Goal: Task Accomplishment & Management: Manage account settings

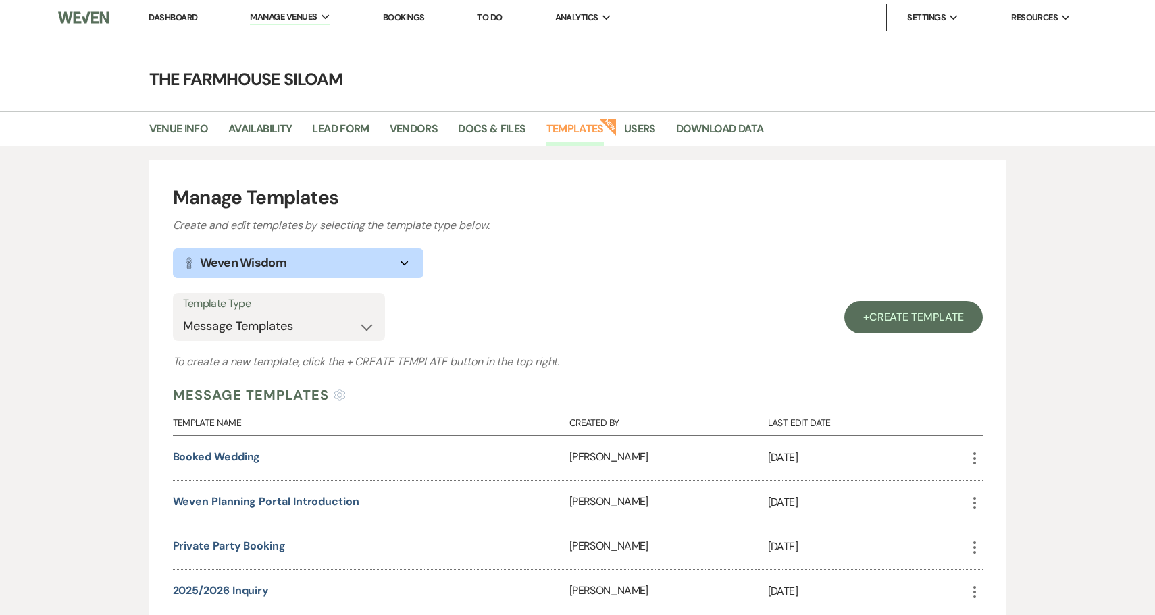
select select "Message Templates"
click at [408, 18] on link "Bookings" at bounding box center [404, 16] width 42 height 11
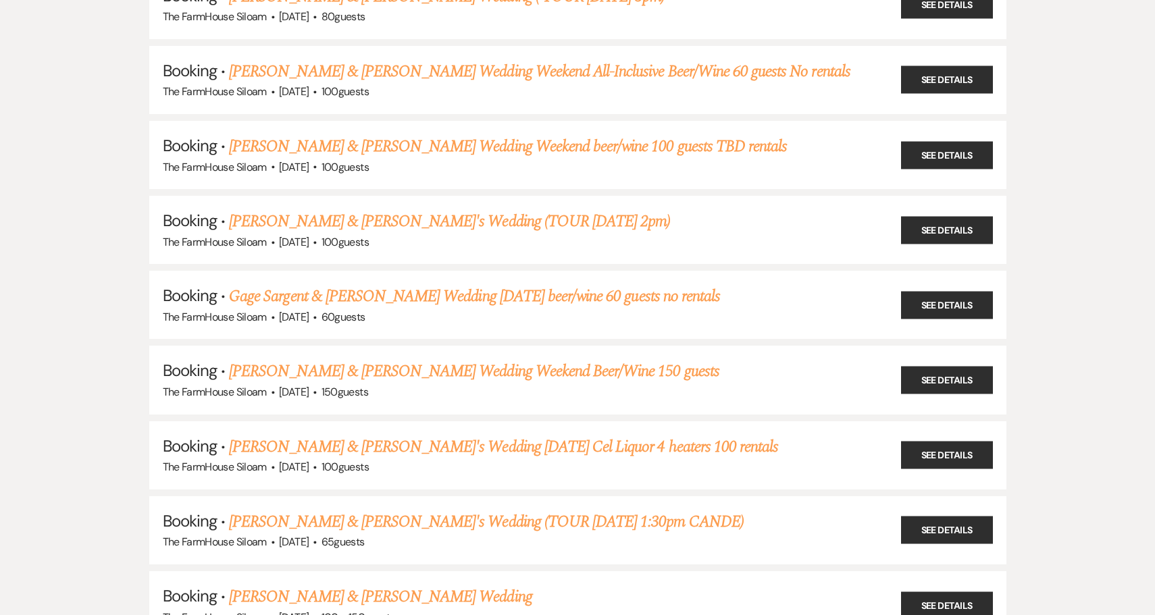
scroll to position [1803, 0]
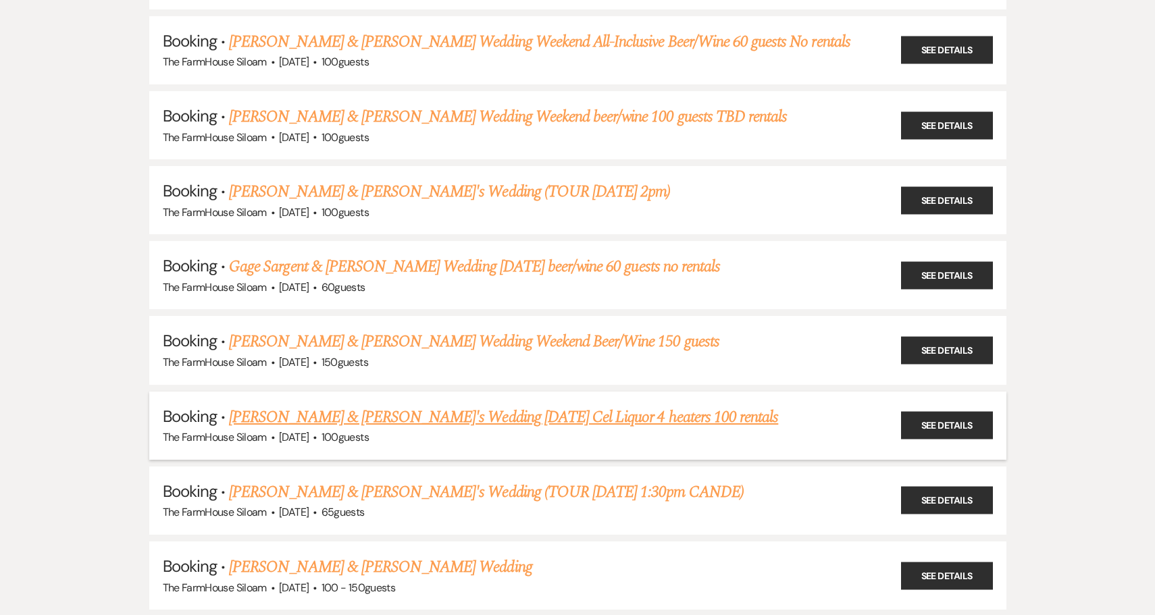
click at [380, 405] on link "[PERSON_NAME] & [PERSON_NAME]'s Wedding [DATE] Cel Liquor 4 heaters 100 rentals" at bounding box center [503, 417] width 549 height 24
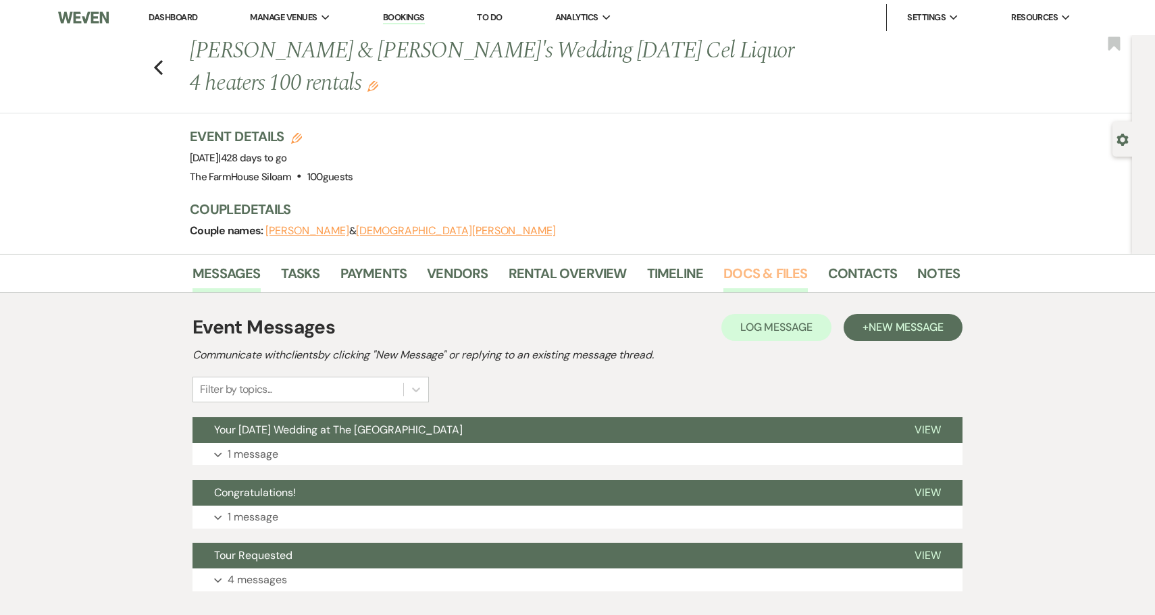
click at [772, 273] on link "Docs & Files" at bounding box center [765, 278] width 84 height 30
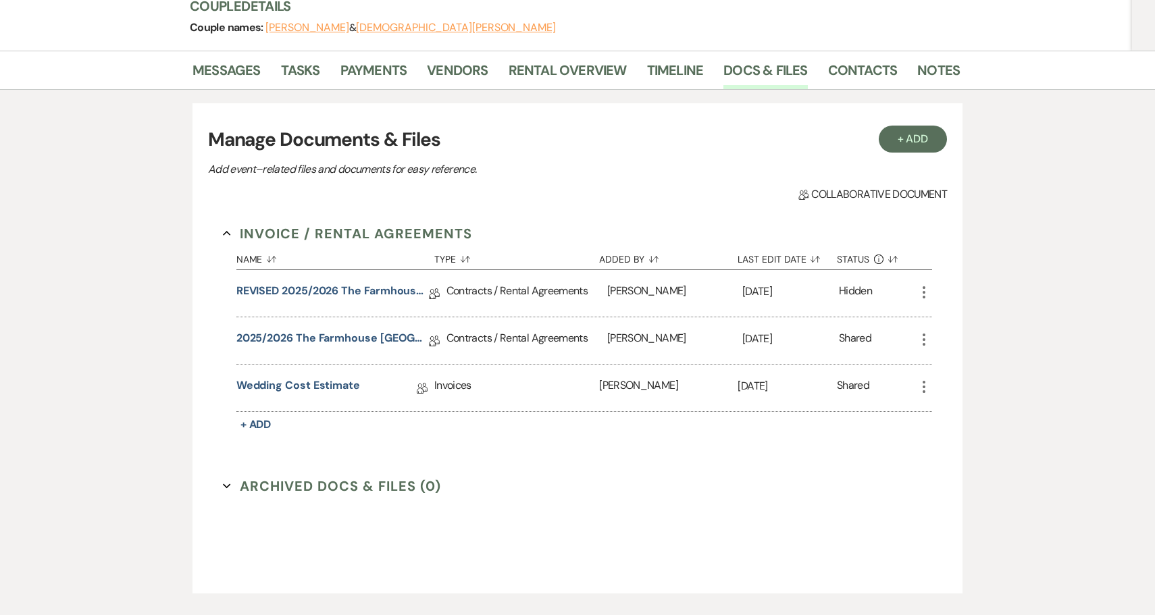
scroll to position [204, 0]
click at [342, 348] on link "2025/2026 The Farmhouse [GEOGRAPHIC_DATA] Contract" at bounding box center [332, 340] width 192 height 21
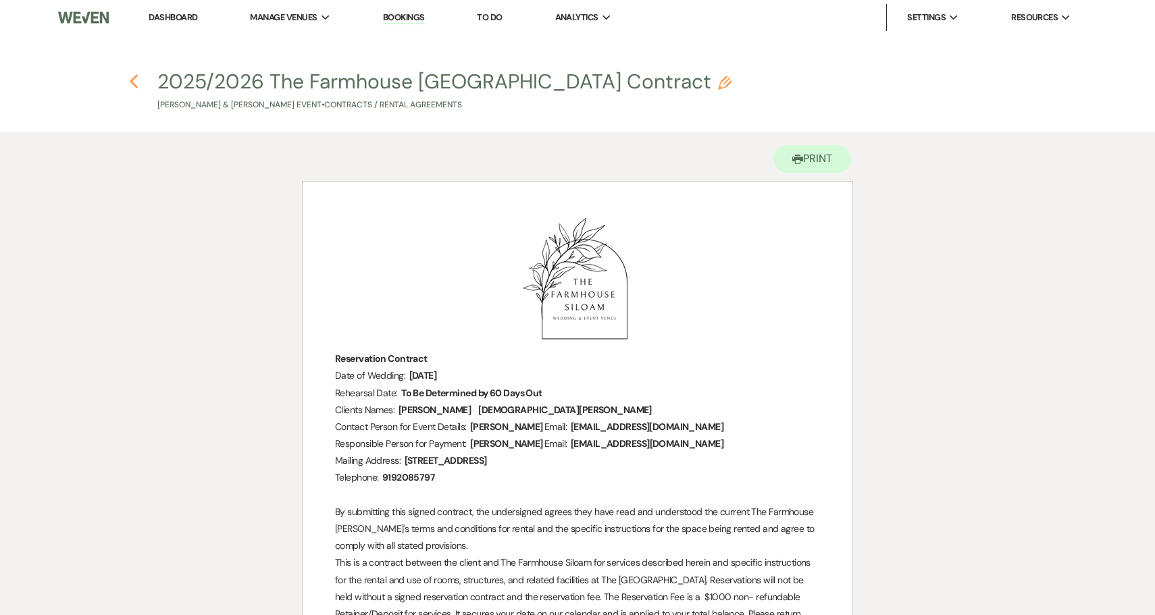
click at [136, 82] on icon "Previous" at bounding box center [134, 82] width 10 height 16
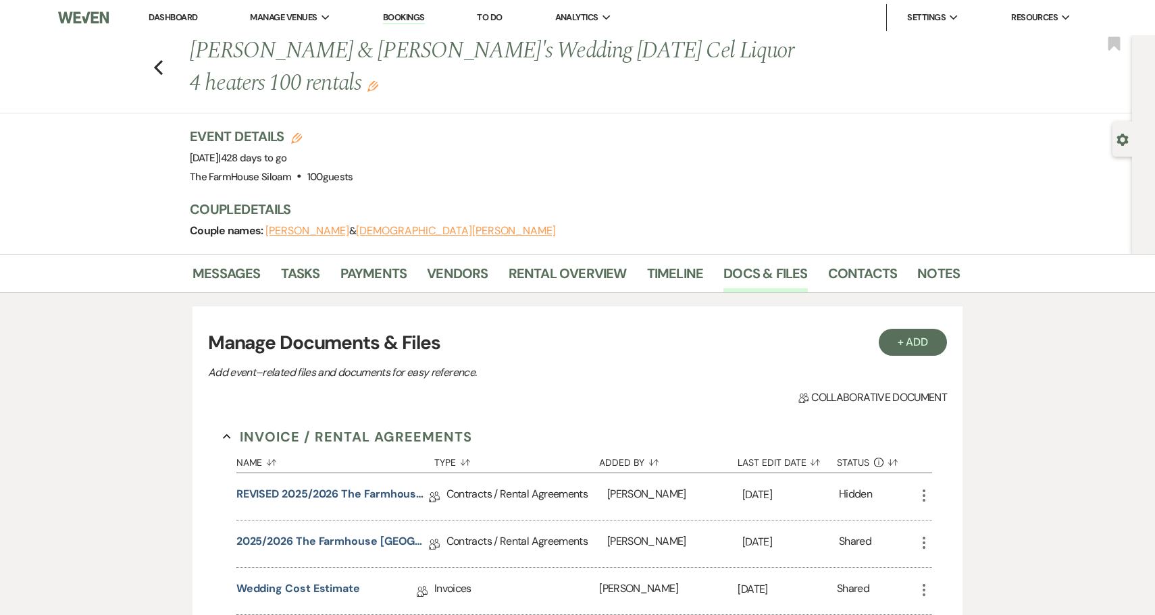
click at [180, 18] on link "Dashboard" at bounding box center [173, 16] width 49 height 11
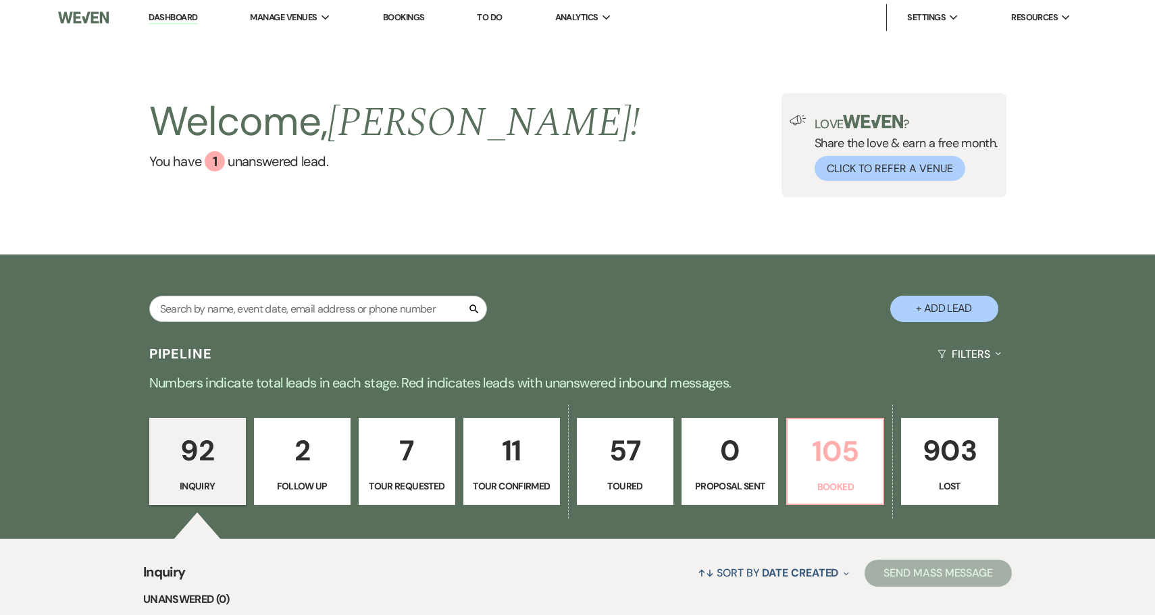
click at [831, 458] on p "105" at bounding box center [835, 451] width 79 height 45
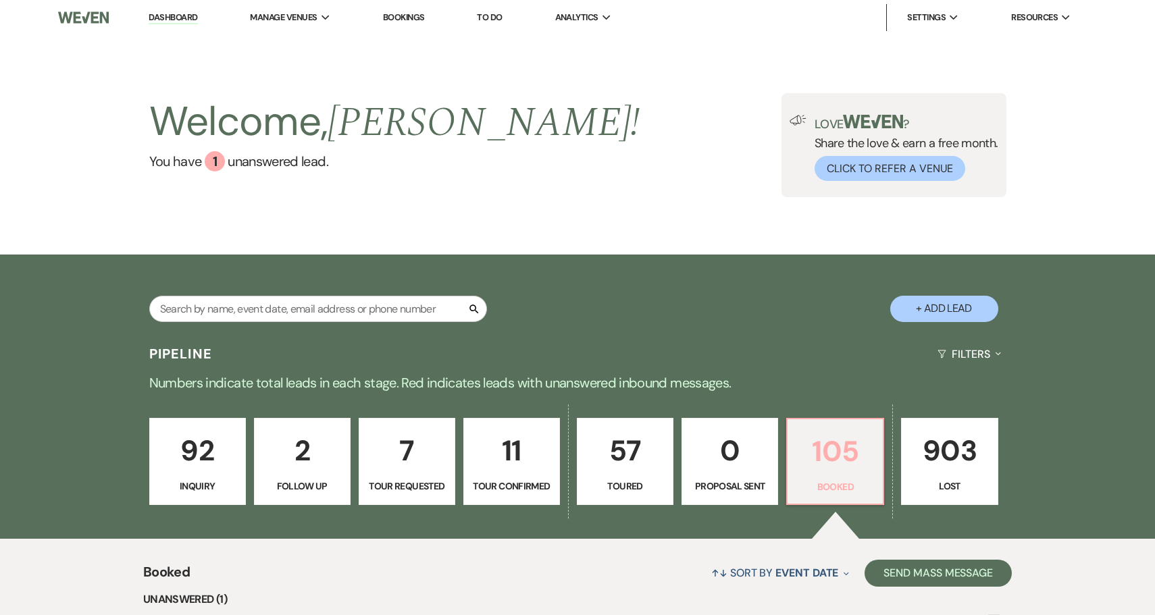
click at [821, 466] on p "105" at bounding box center [835, 451] width 79 height 45
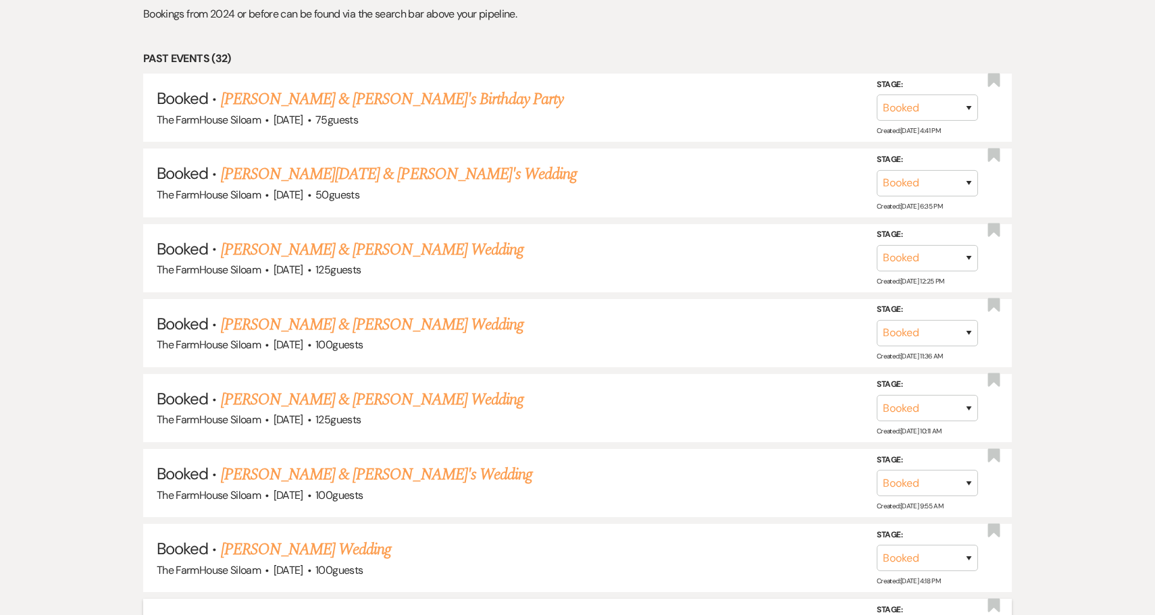
scroll to position [3022, 0]
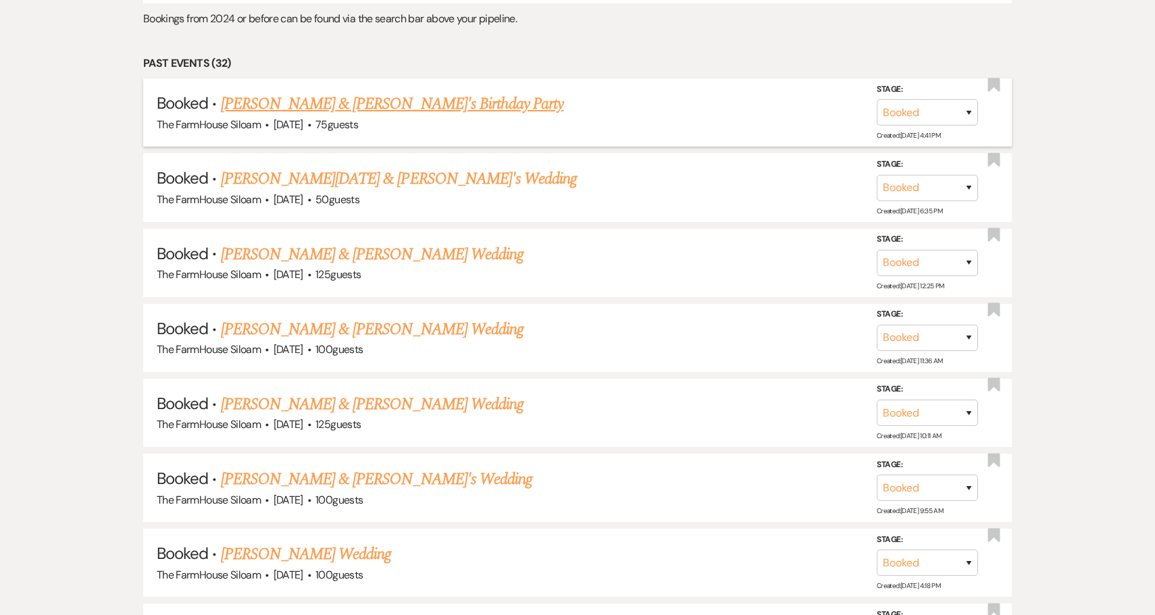
click at [370, 92] on link "[PERSON_NAME] & [PERSON_NAME]'s Birthday Party" at bounding box center [392, 104] width 343 height 24
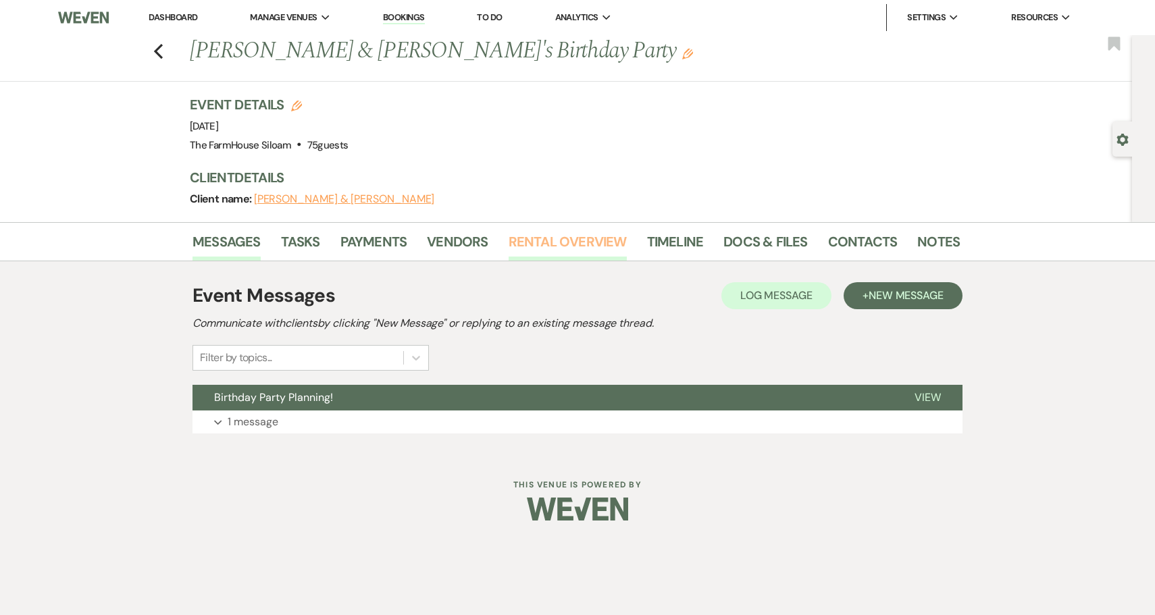
click at [573, 236] on link "Rental Overview" at bounding box center [568, 246] width 118 height 30
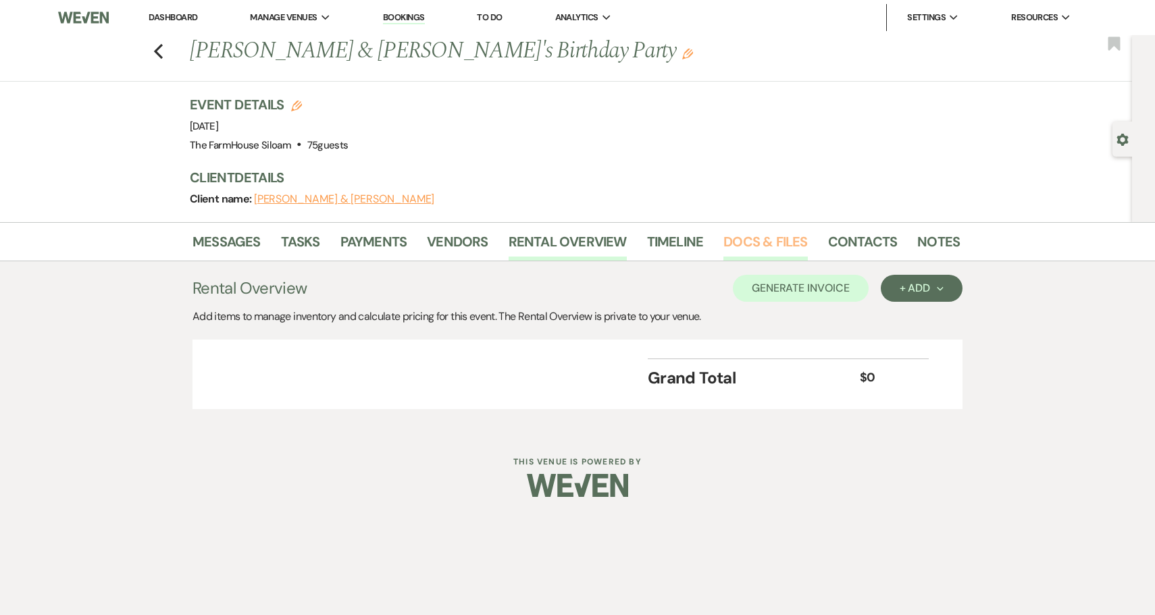
click at [748, 242] on link "Docs & Files" at bounding box center [765, 246] width 84 height 30
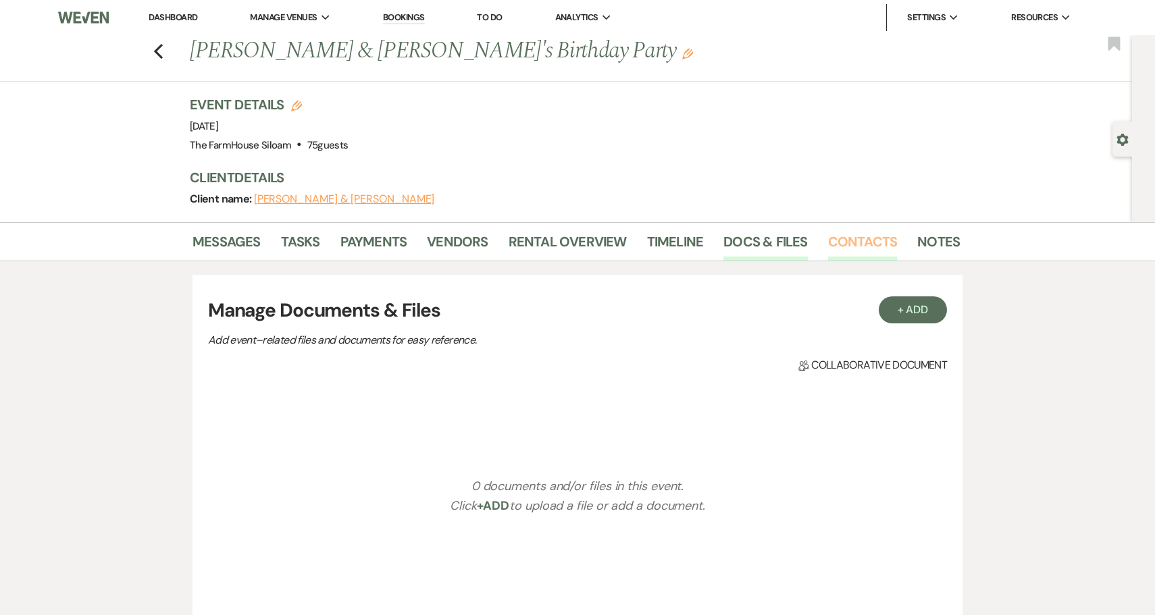
click at [844, 242] on link "Contacts" at bounding box center [863, 246] width 70 height 30
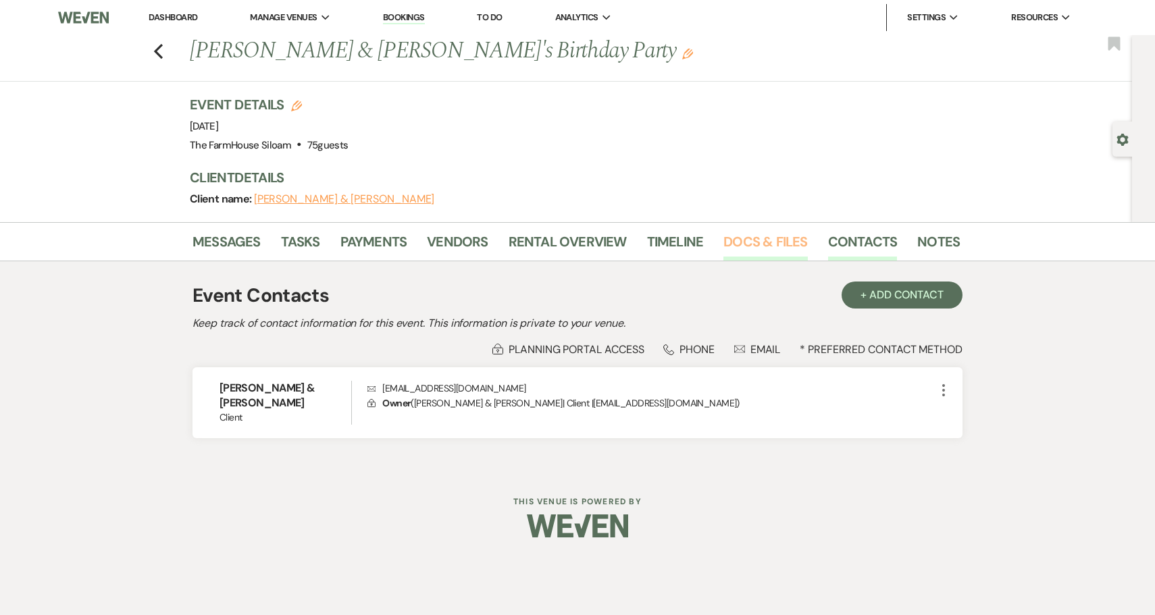
click at [787, 248] on link "Docs & Files" at bounding box center [765, 246] width 84 height 30
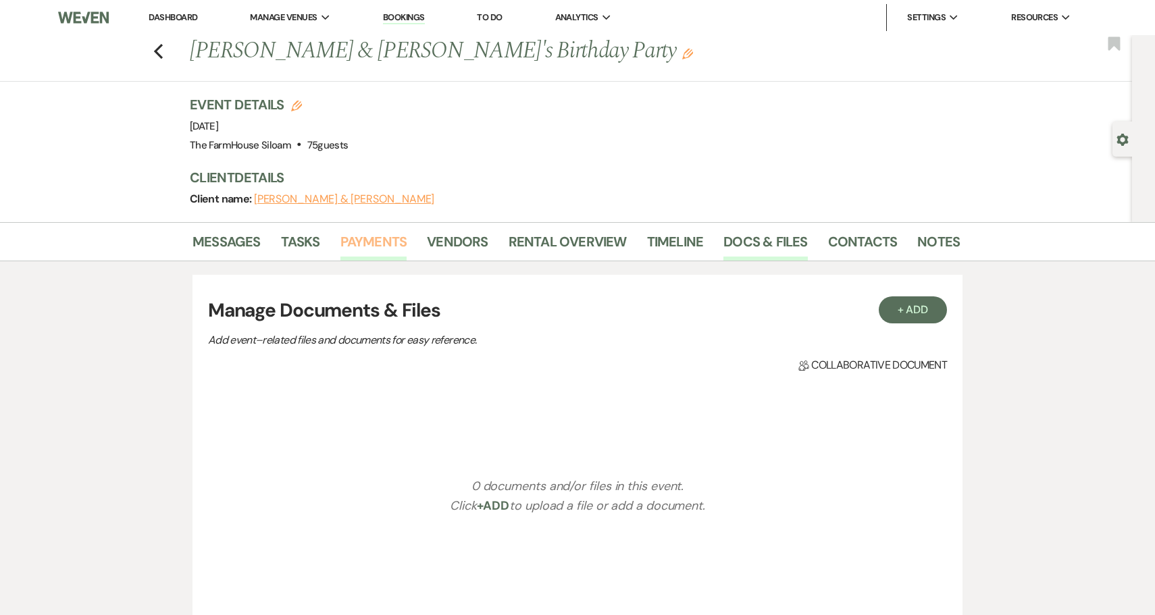
click at [382, 244] on link "Payments" at bounding box center [373, 246] width 67 height 30
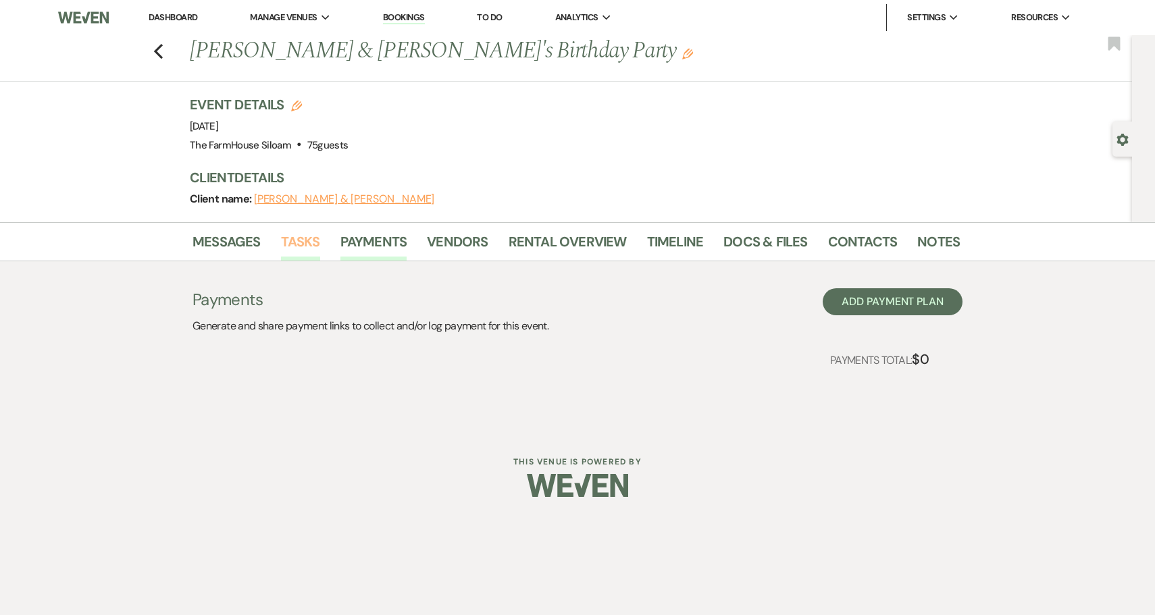
click at [302, 240] on link "Tasks" at bounding box center [300, 246] width 39 height 30
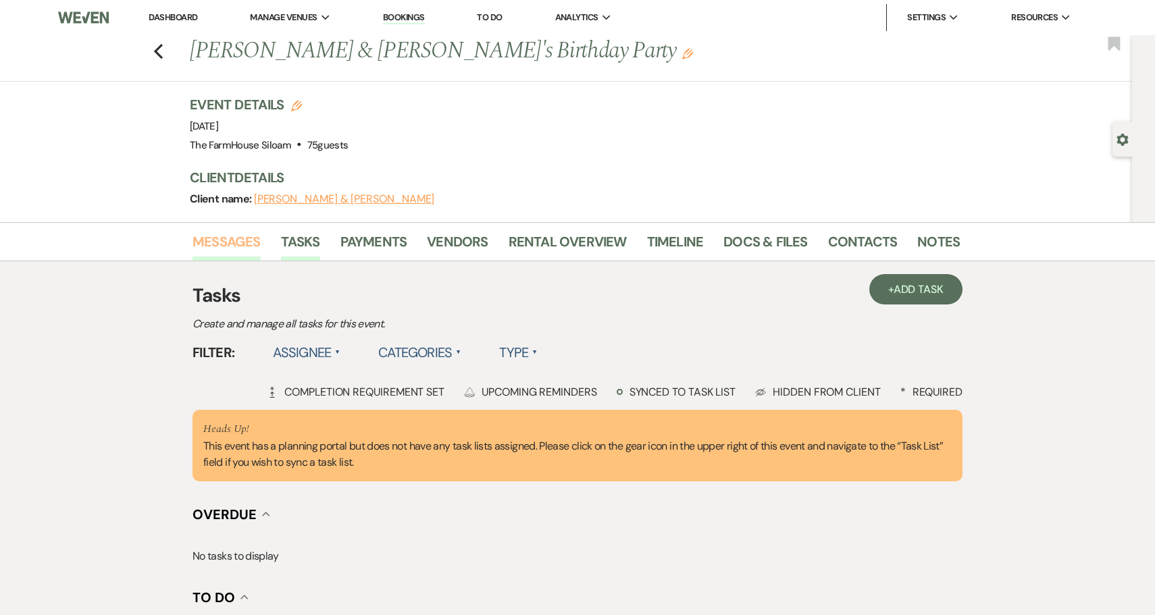
click at [229, 246] on link "Messages" at bounding box center [226, 246] width 68 height 30
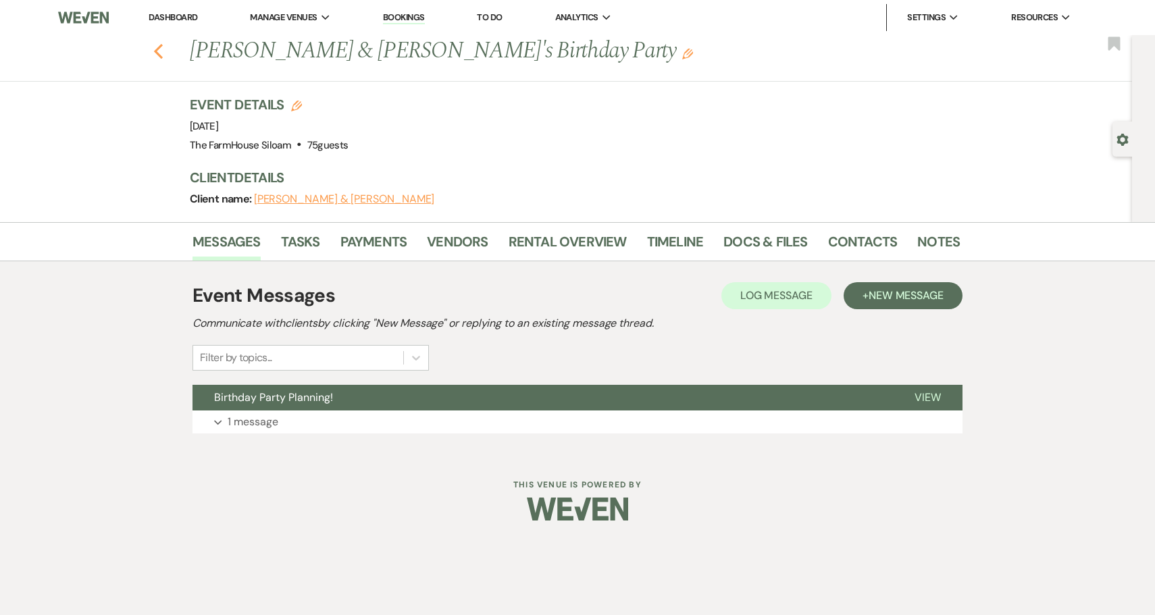
click at [155, 47] on icon "Previous" at bounding box center [158, 51] width 10 height 16
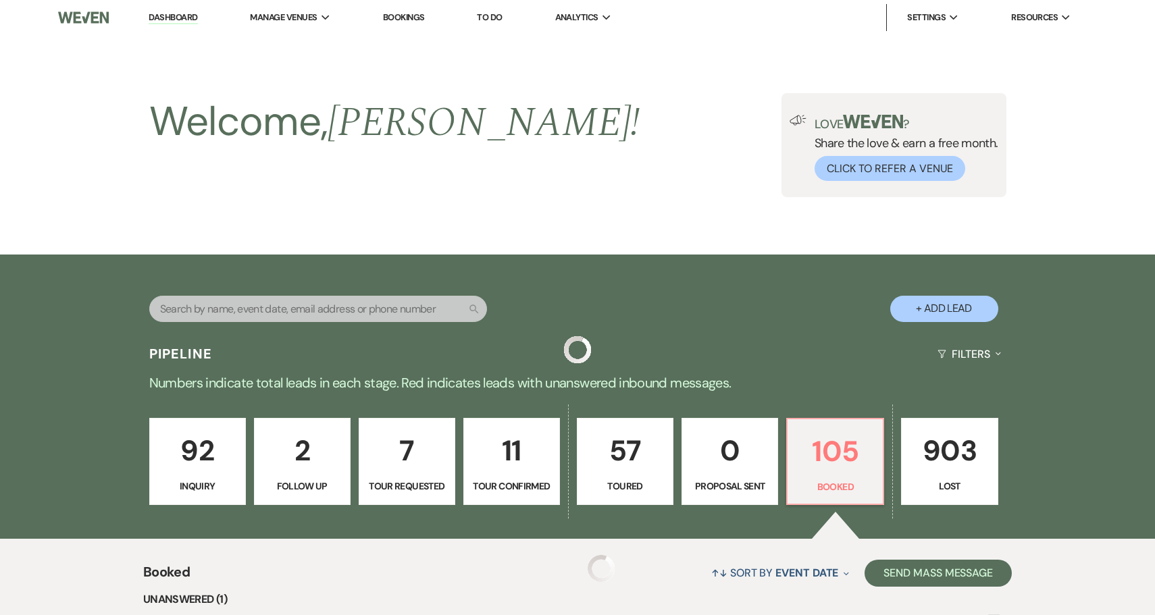
scroll to position [3022, 0]
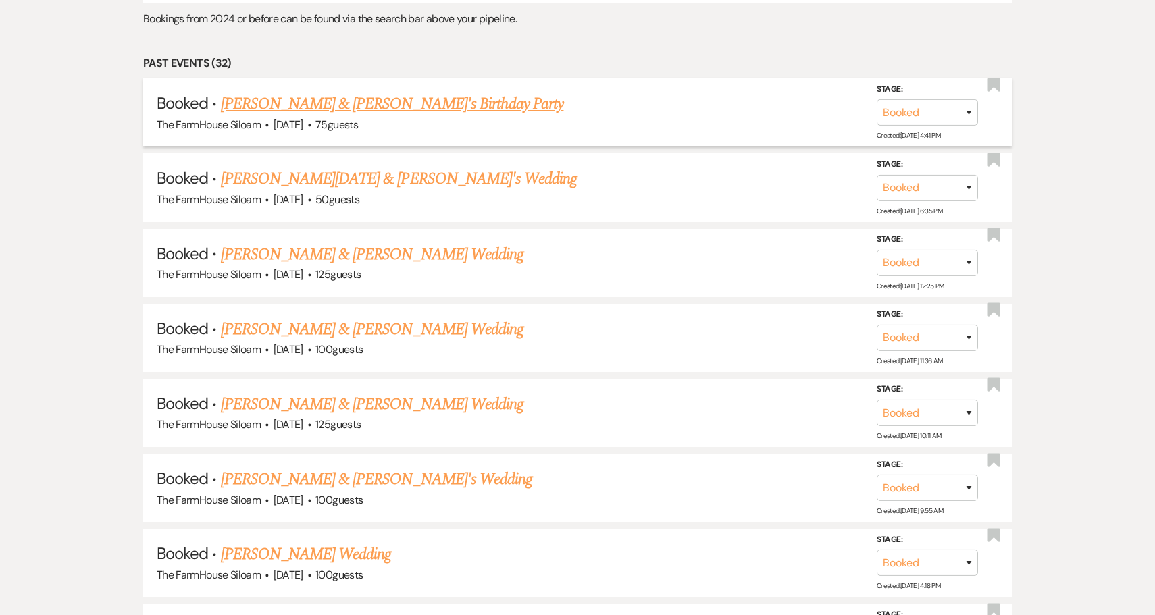
click at [313, 92] on link "[PERSON_NAME] & [PERSON_NAME]'s Birthday Party" at bounding box center [392, 104] width 343 height 24
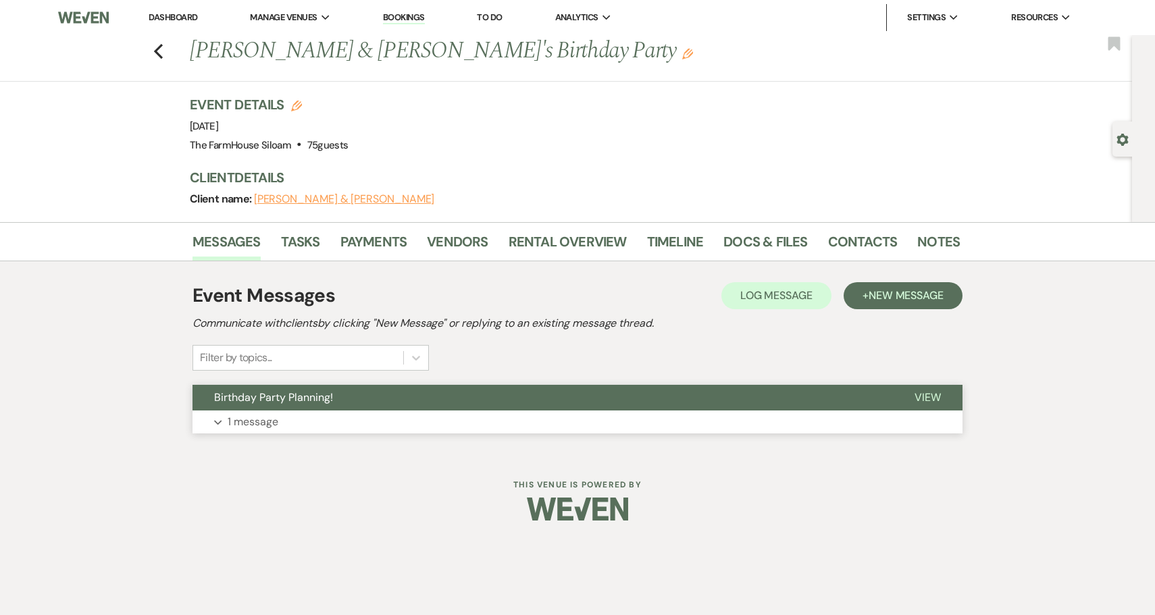
click at [258, 421] on p "1 message" at bounding box center [253, 422] width 51 height 18
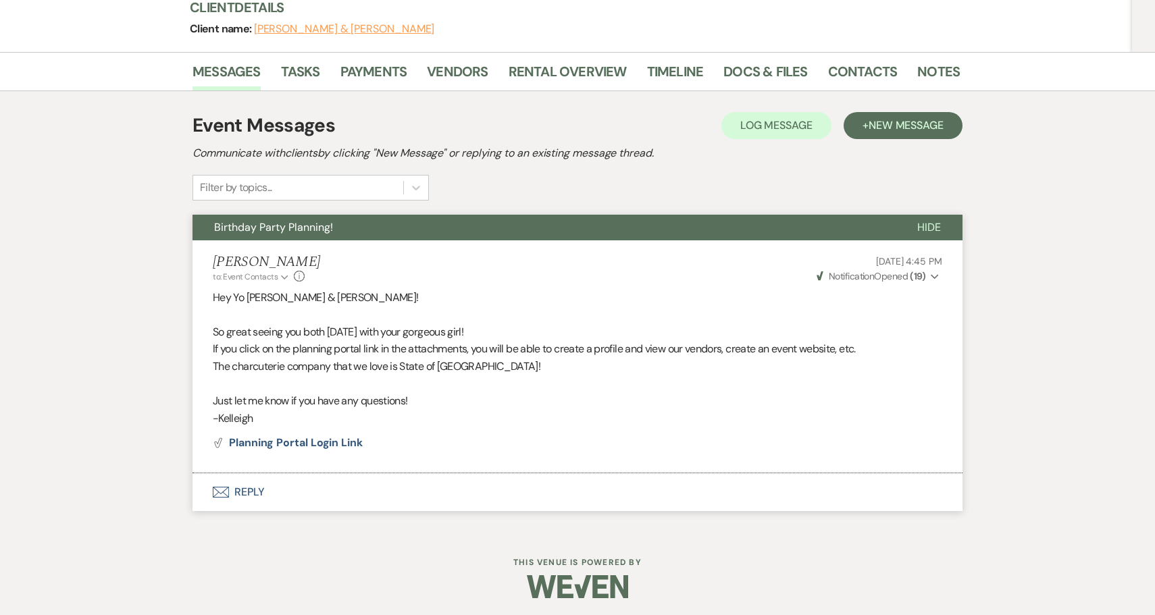
scroll to position [170, 0]
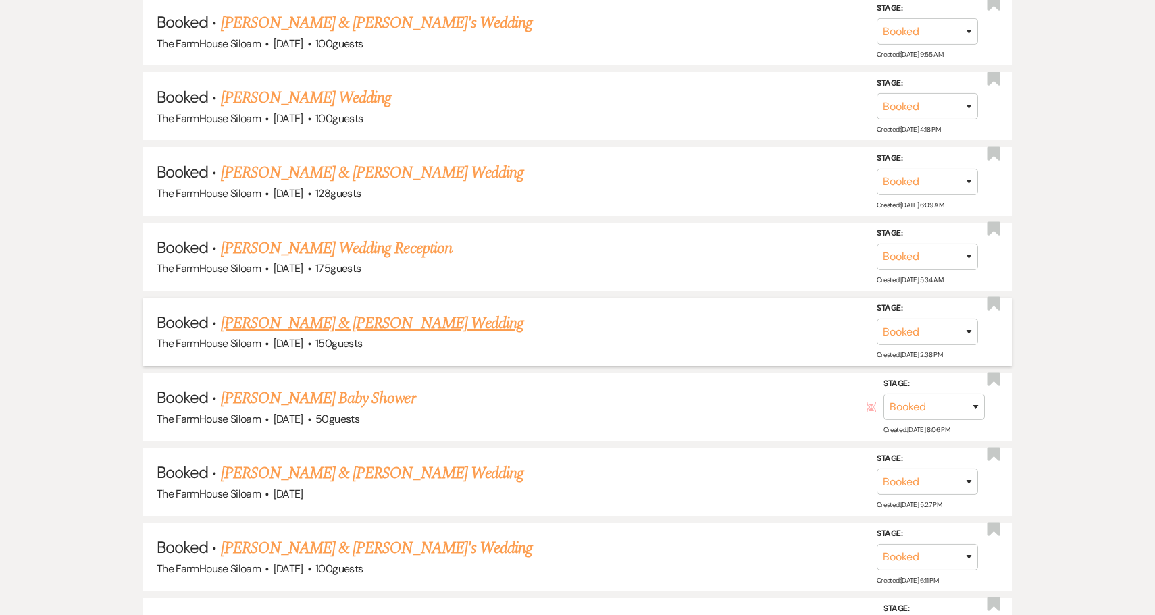
scroll to position [3488, 0]
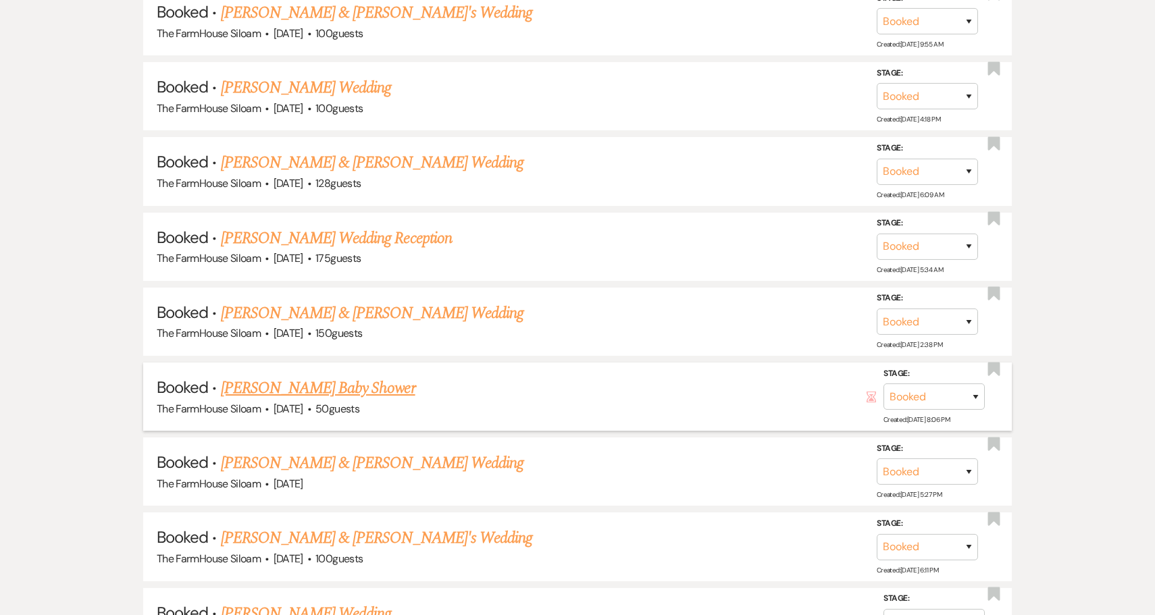
click at [361, 376] on link "[PERSON_NAME] Baby Shower" at bounding box center [318, 388] width 195 height 24
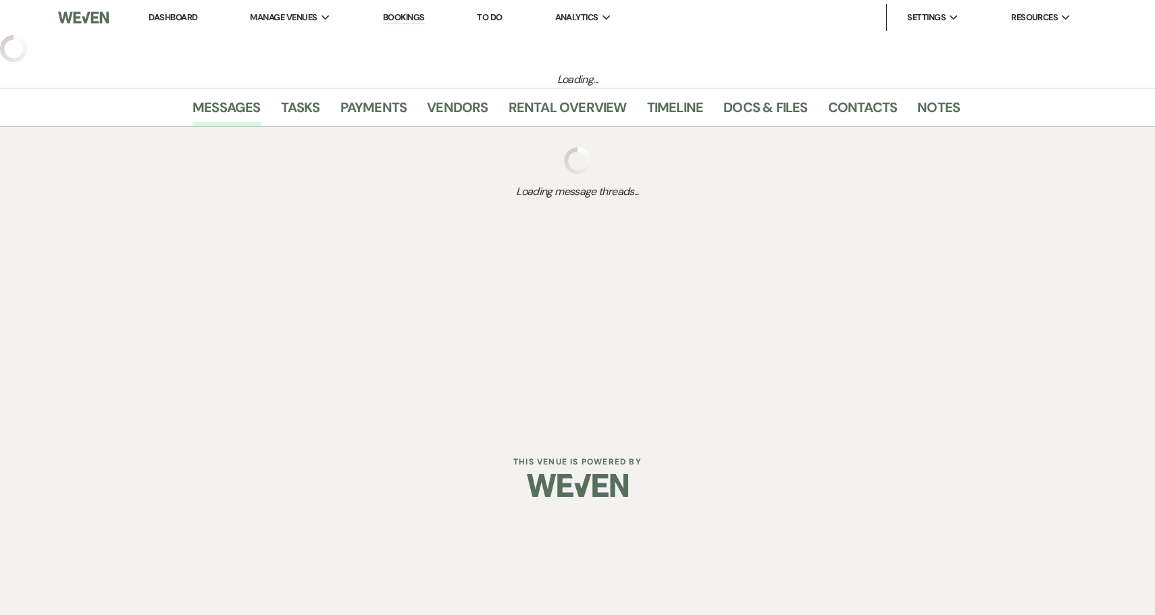
select select "5"
select select "3"
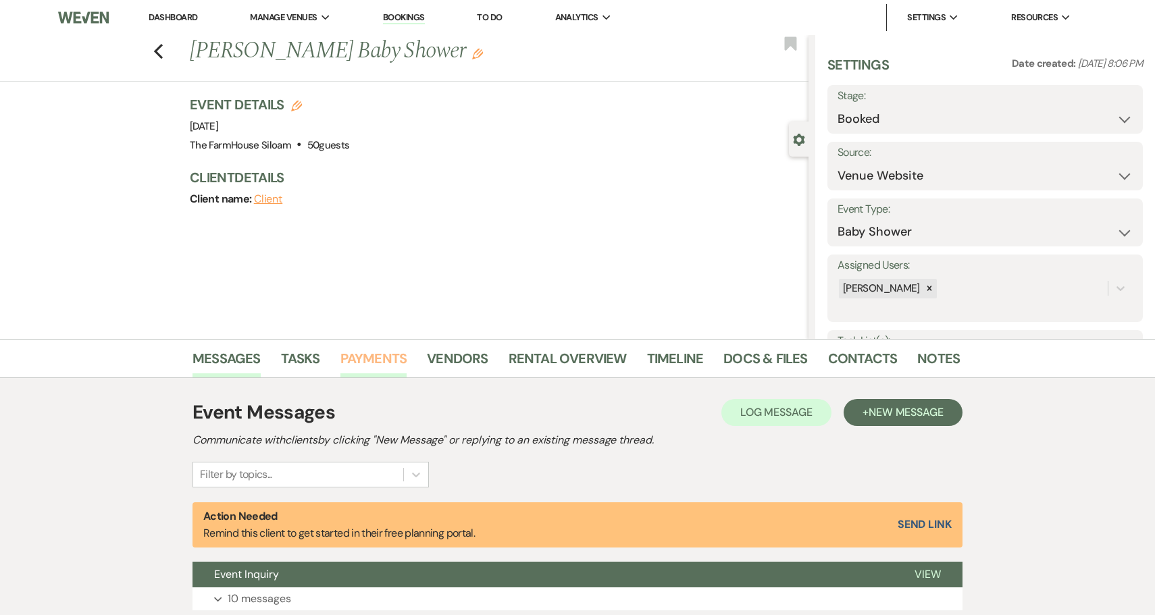
click at [388, 360] on link "Payments" at bounding box center [373, 363] width 67 height 30
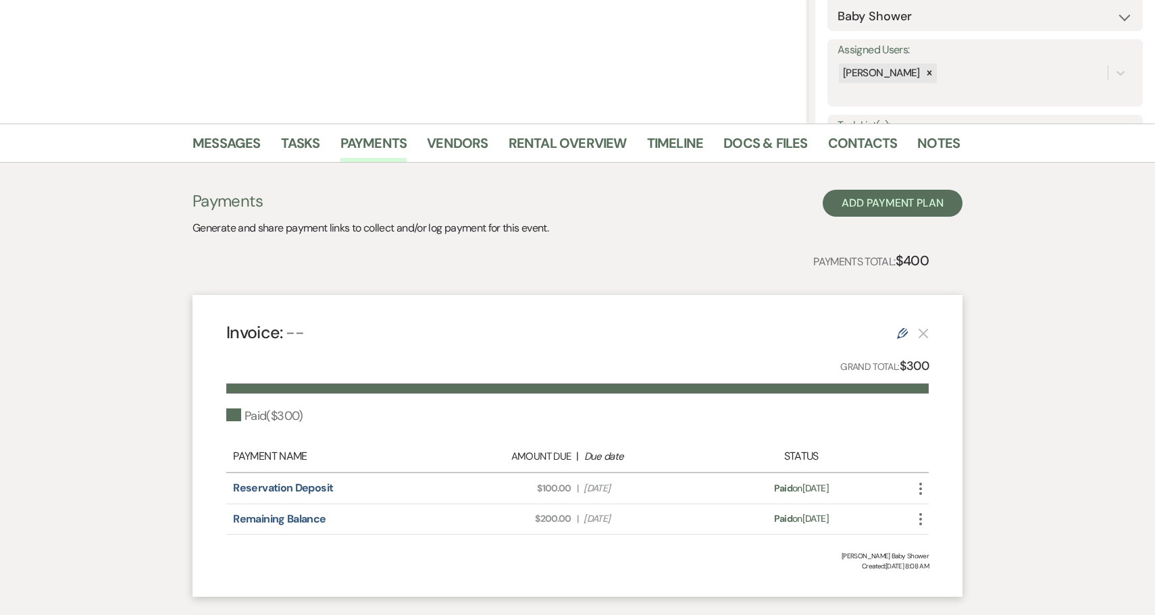
scroll to position [220, 0]
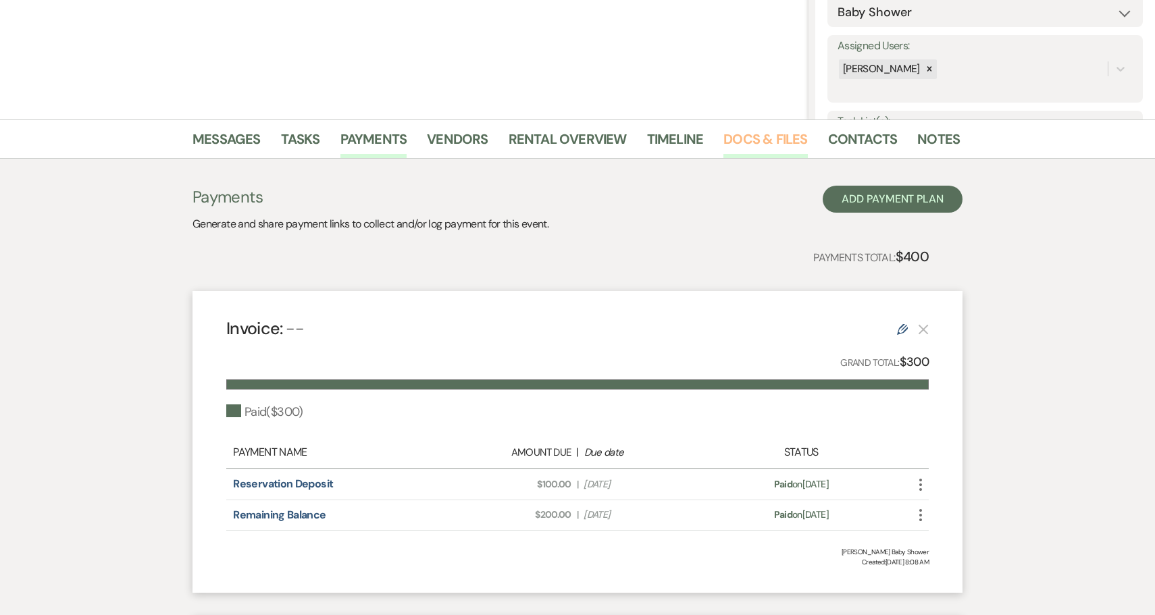
click at [750, 136] on link "Docs & Files" at bounding box center [765, 143] width 84 height 30
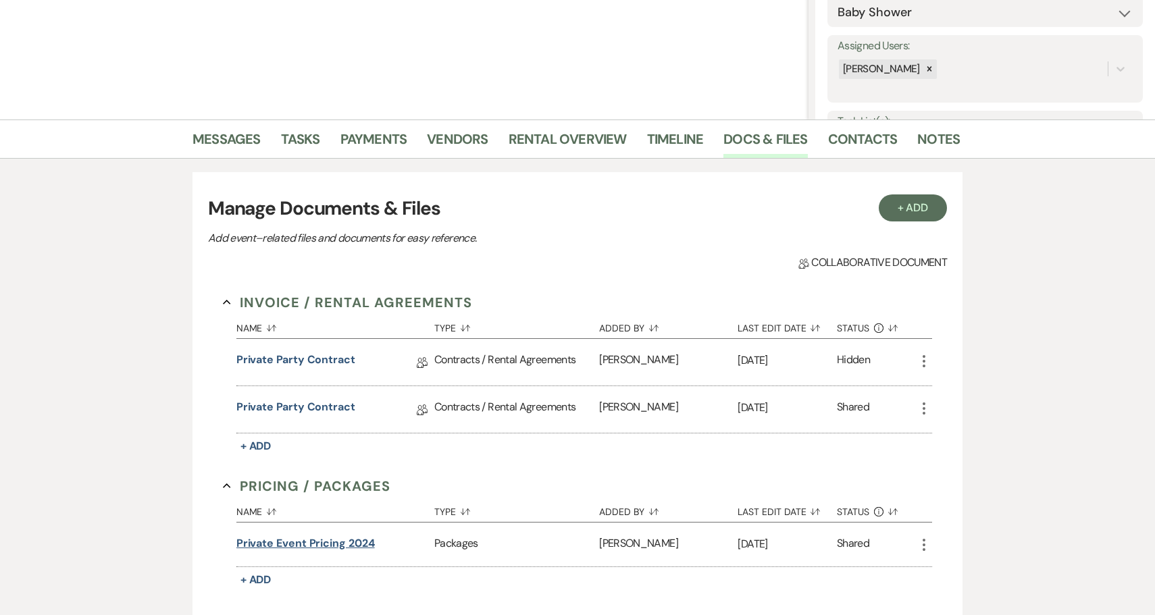
click at [317, 544] on button "Private Event Pricing 2024" at bounding box center [305, 544] width 138 height 16
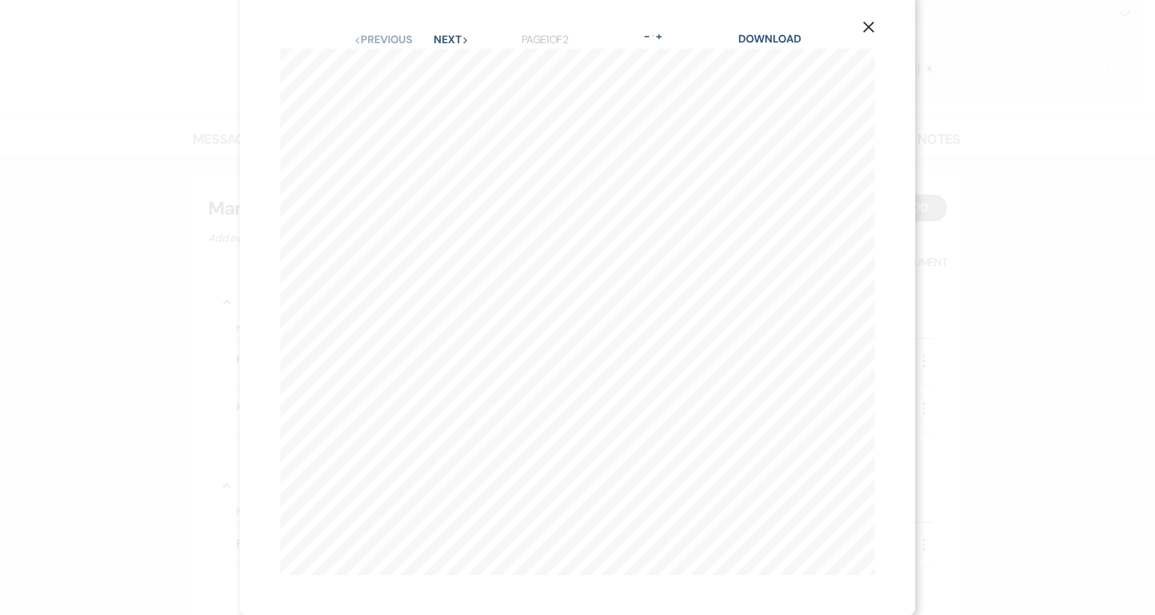
scroll to position [0, 87]
click at [457, 40] on button "Next Next" at bounding box center [451, 39] width 35 height 11
click at [872, 35] on icon "X" at bounding box center [868, 36] width 12 height 12
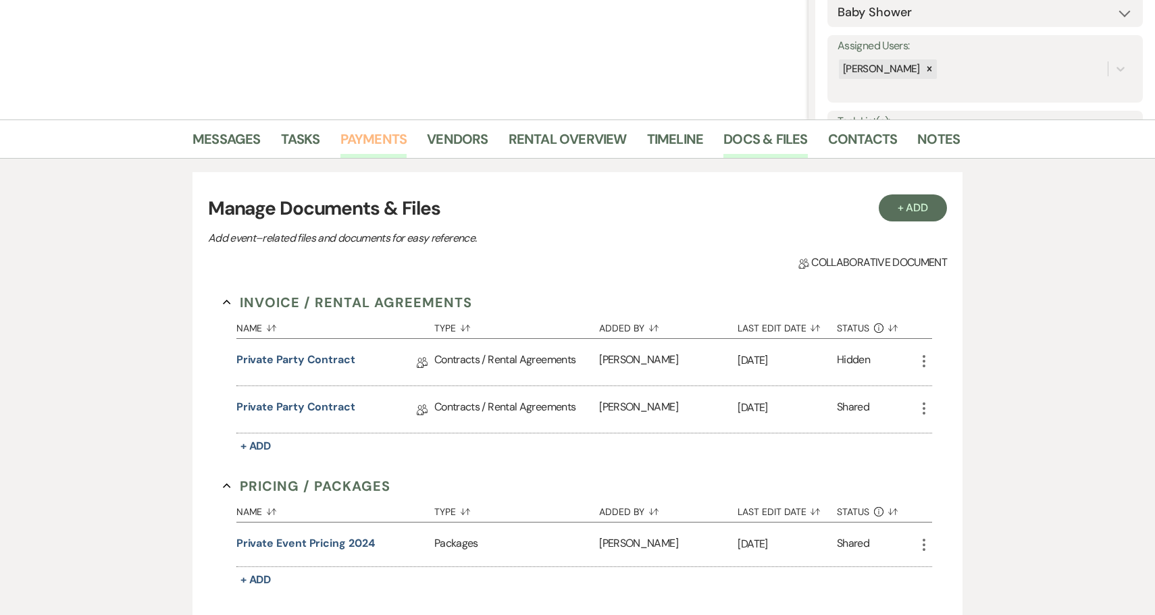
click at [382, 139] on link "Payments" at bounding box center [373, 143] width 67 height 30
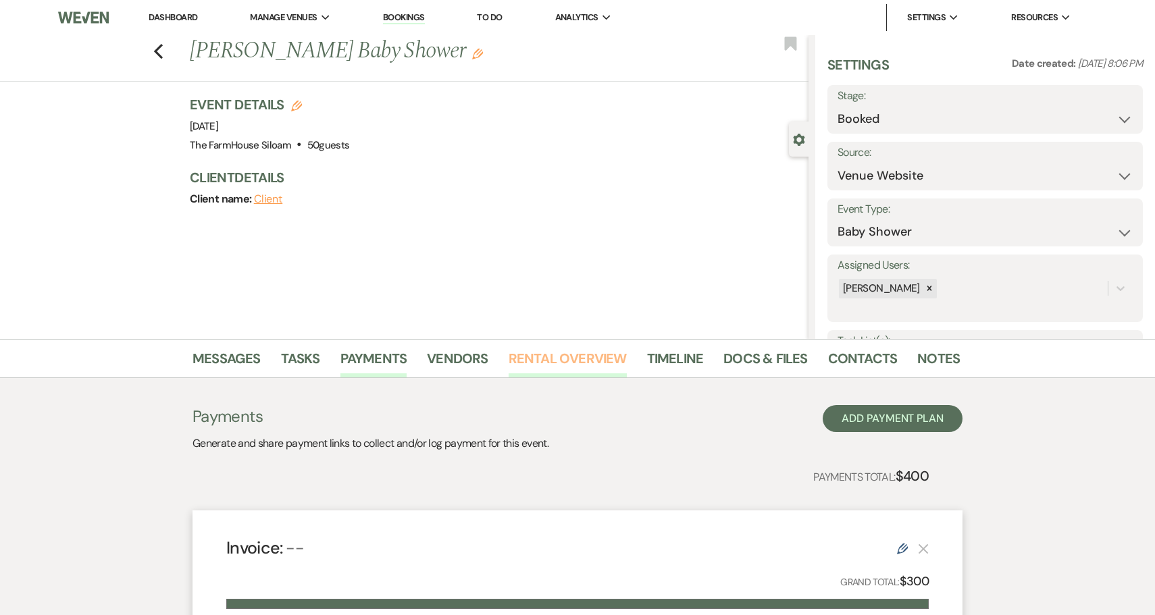
click at [561, 355] on link "Rental Overview" at bounding box center [568, 363] width 118 height 30
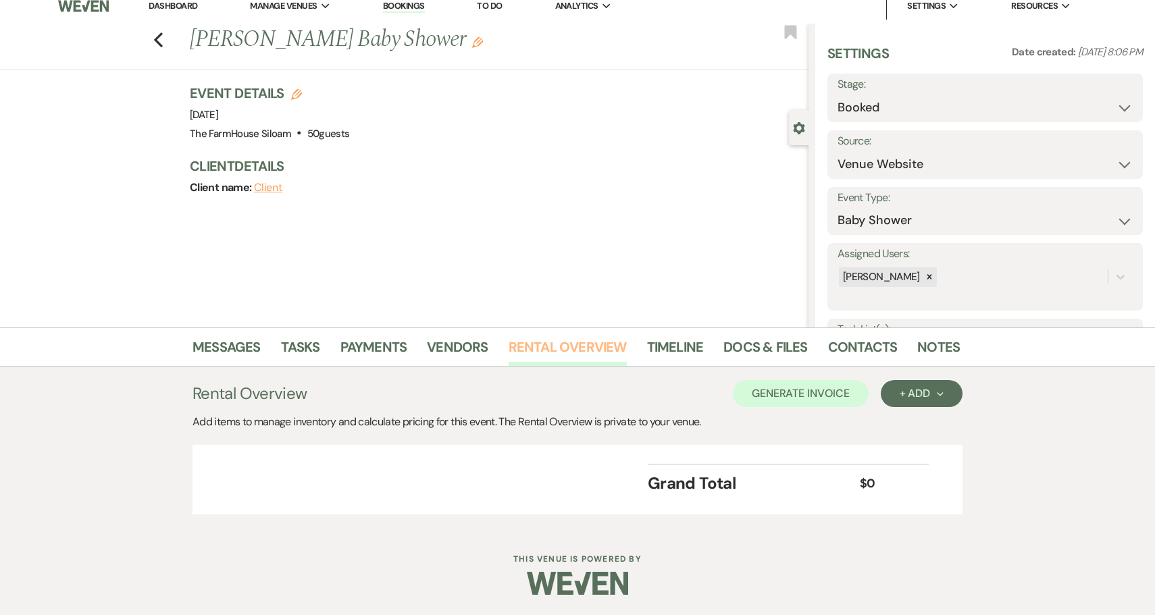
scroll to position [11, 0]
click at [398, 347] on link "Payments" at bounding box center [373, 352] width 67 height 30
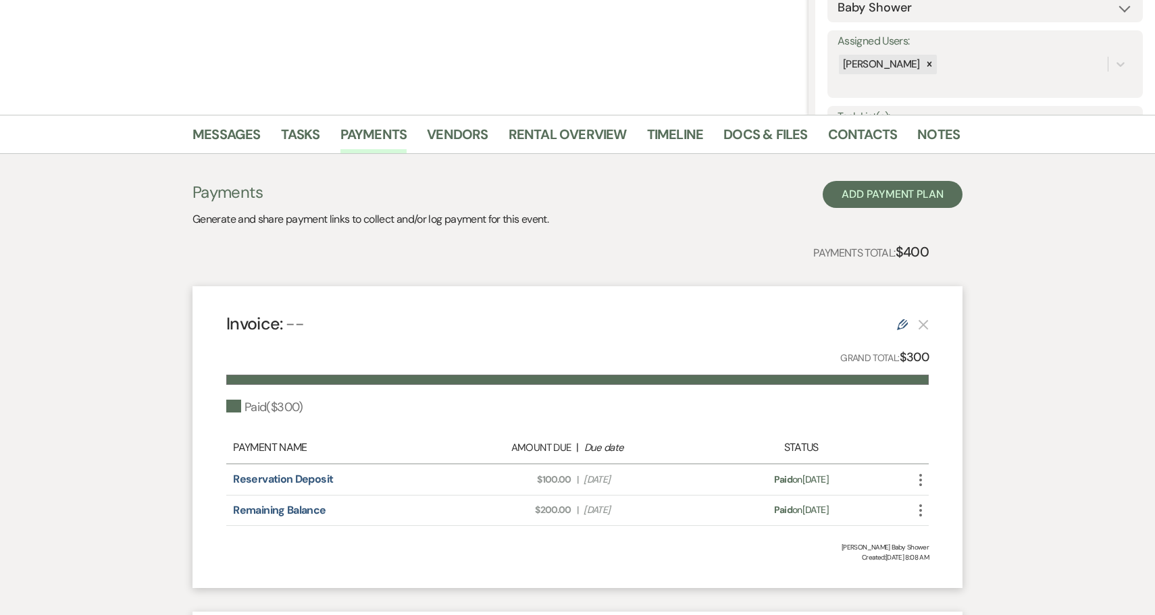
scroll to position [225, 0]
click at [232, 130] on link "Messages" at bounding box center [226, 138] width 68 height 30
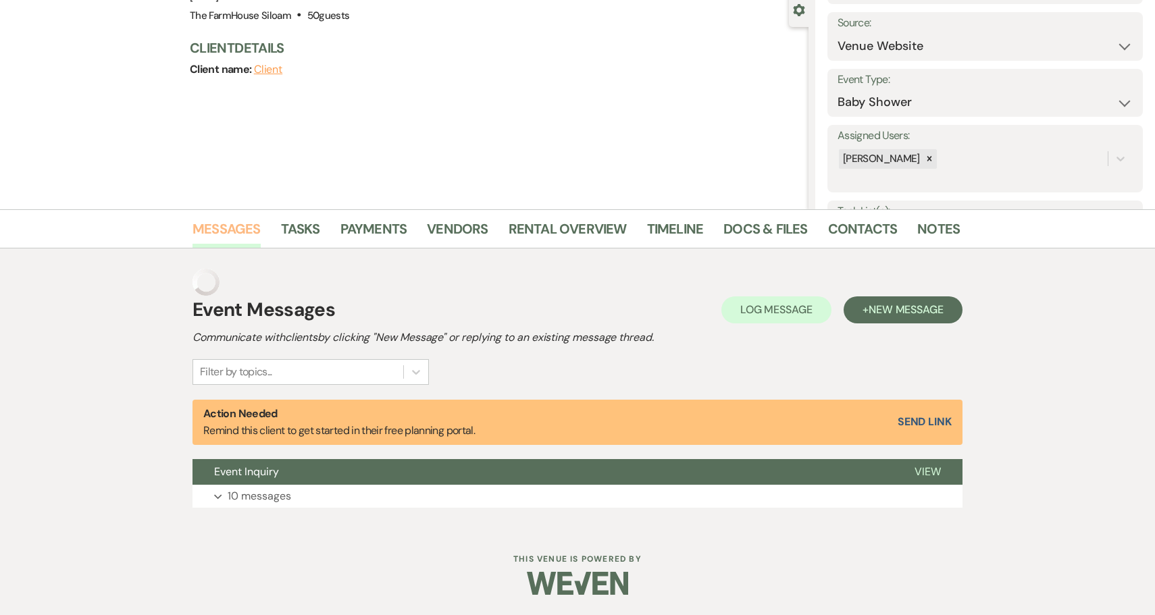
scroll to position [101, 0]
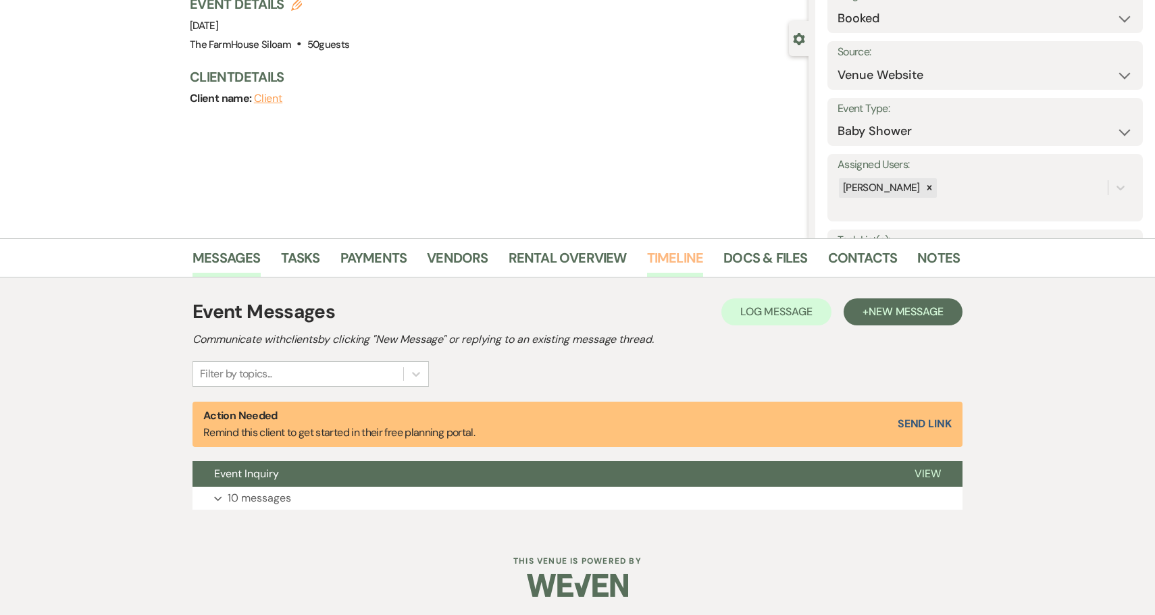
click at [685, 258] on link "Timeline" at bounding box center [675, 262] width 57 height 30
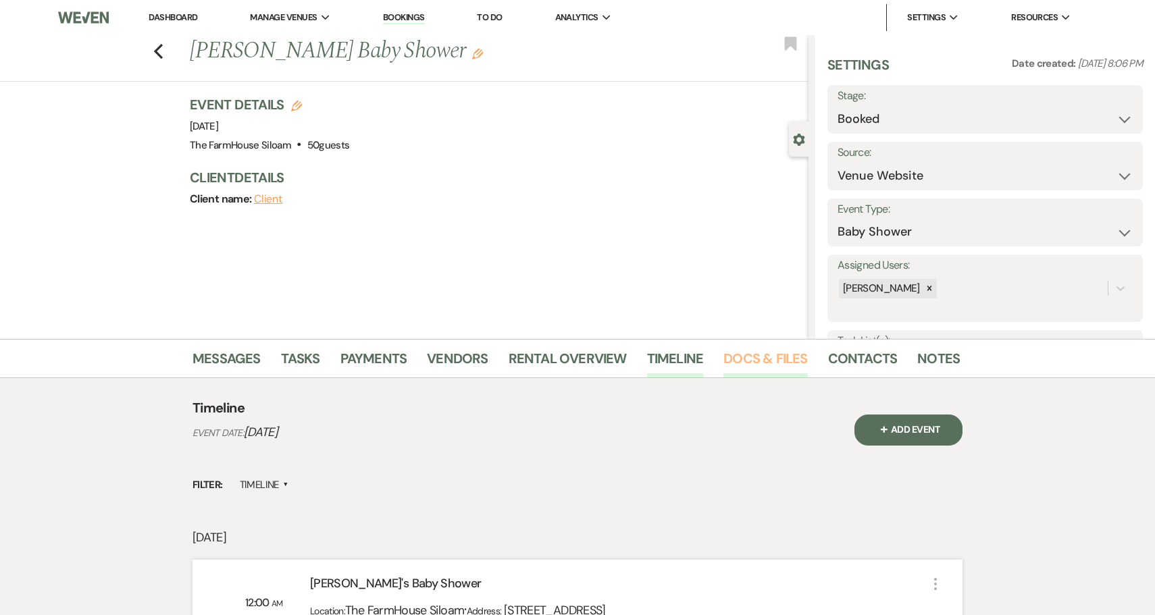
click at [763, 358] on link "Docs & Files" at bounding box center [765, 363] width 84 height 30
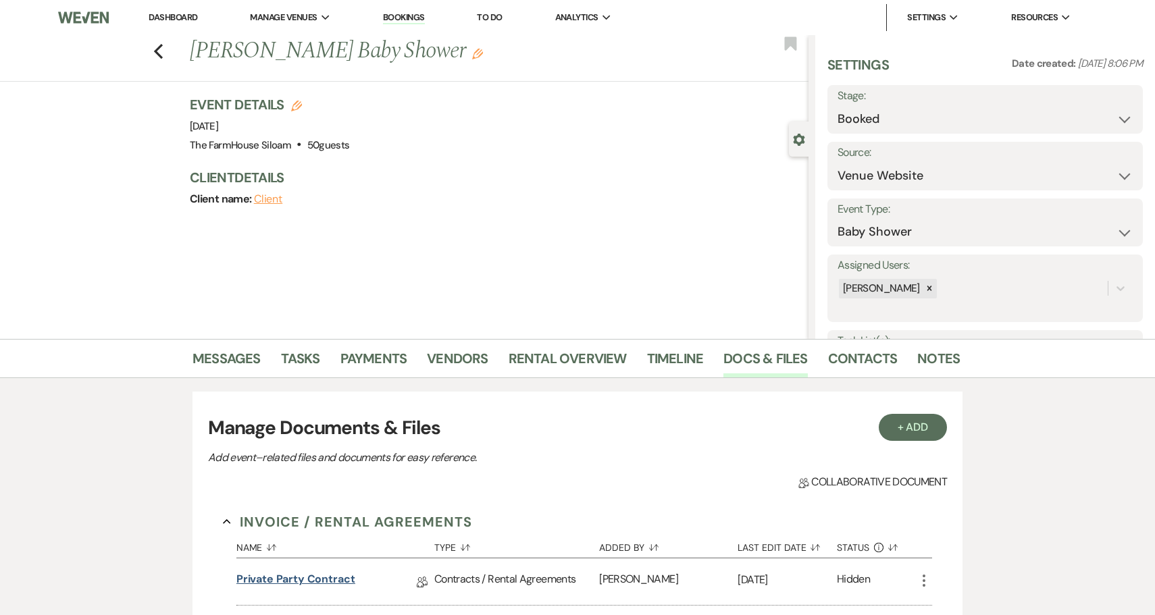
click at [294, 577] on link "Private Party Contract" at bounding box center [295, 581] width 119 height 21
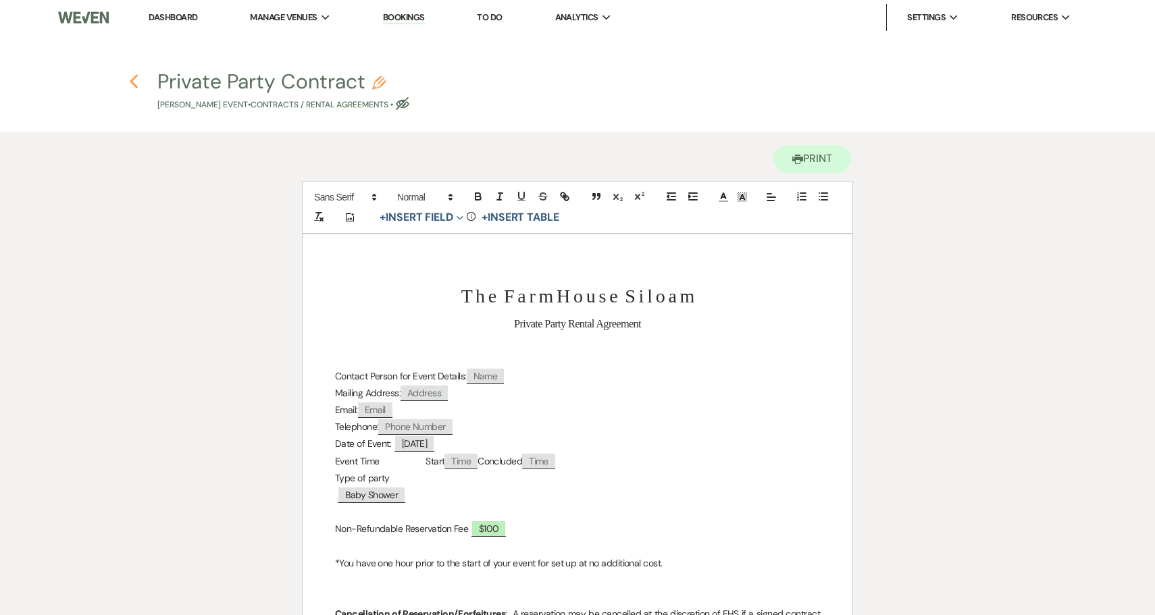
click at [134, 83] on icon "Previous" at bounding box center [134, 82] width 10 height 16
select select "5"
select select "3"
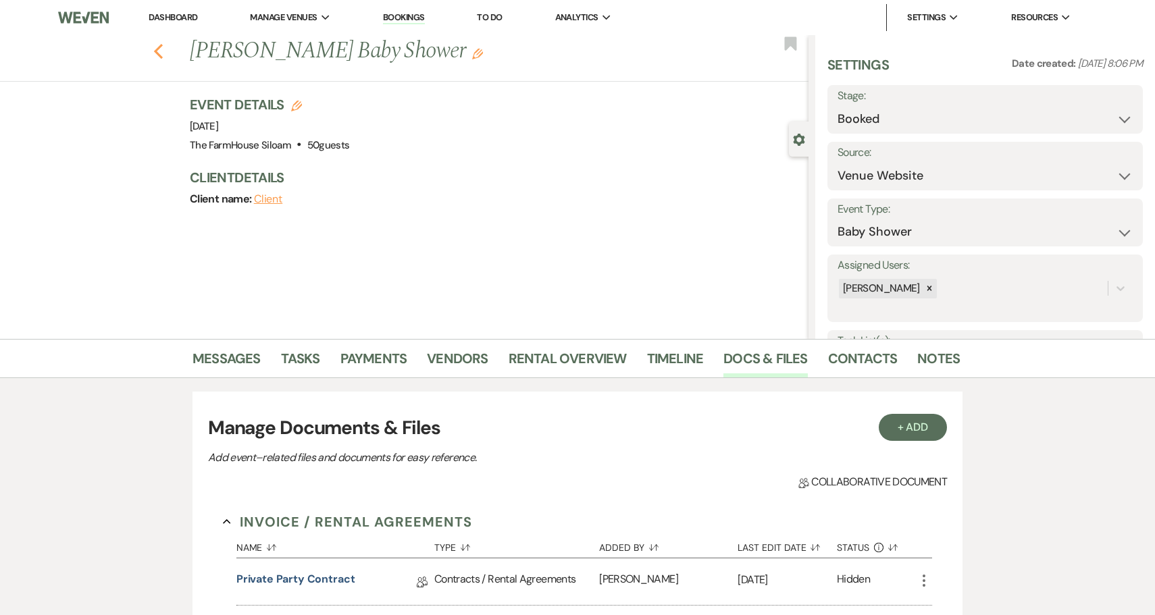
click at [160, 49] on icon "Previous" at bounding box center [158, 51] width 10 height 16
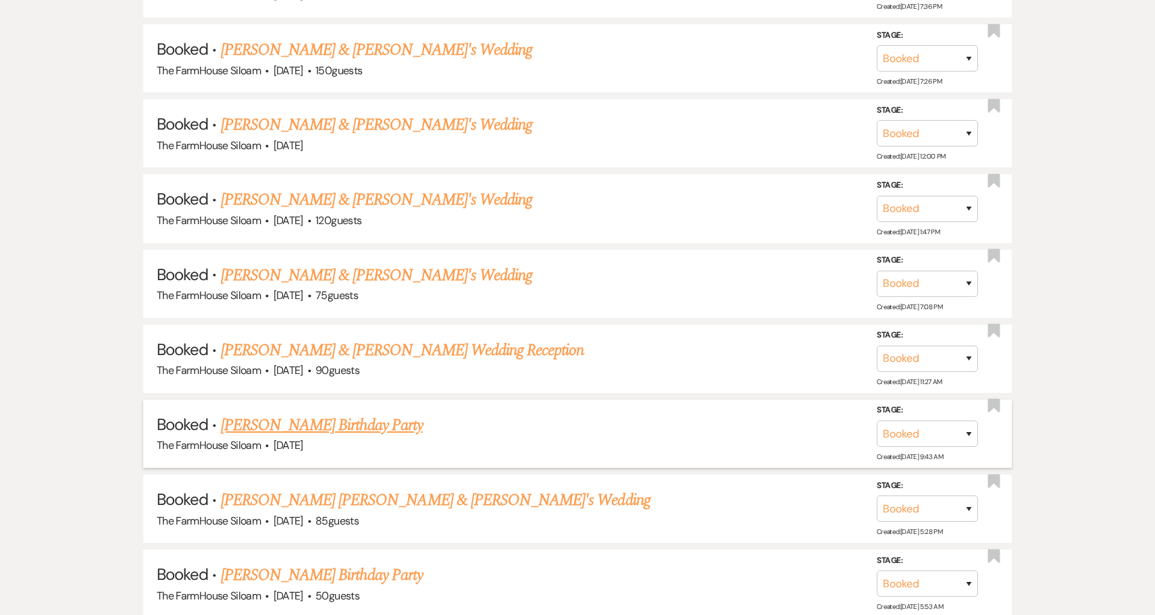
scroll to position [4211, 0]
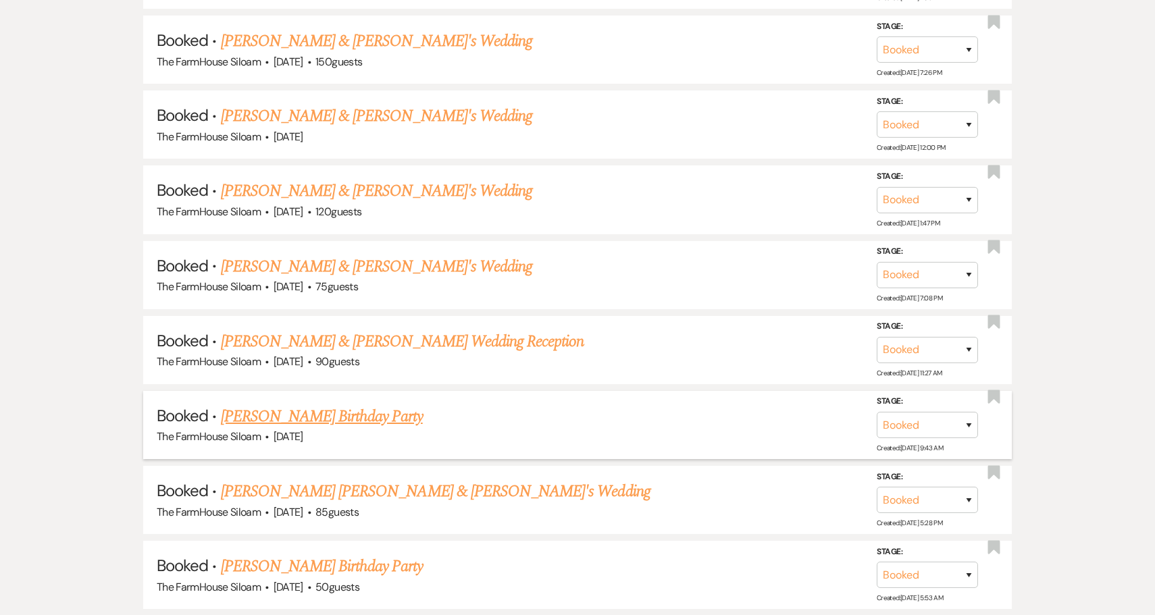
click at [318, 405] on link "[PERSON_NAME] Birthday Party" at bounding box center [322, 417] width 202 height 24
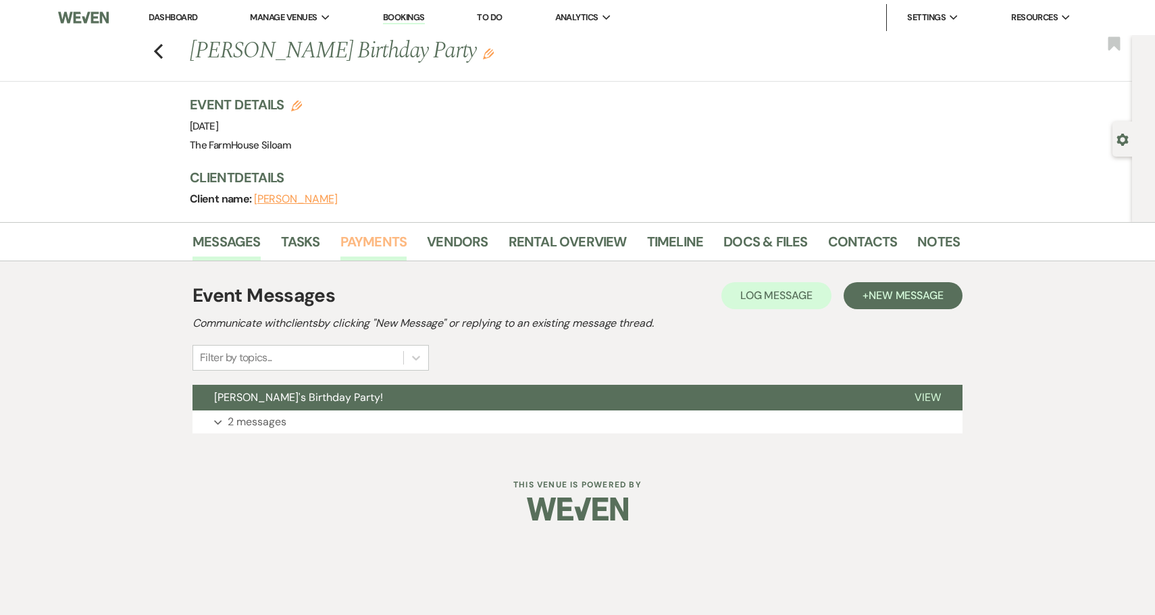
click at [384, 247] on link "Payments" at bounding box center [373, 246] width 67 height 30
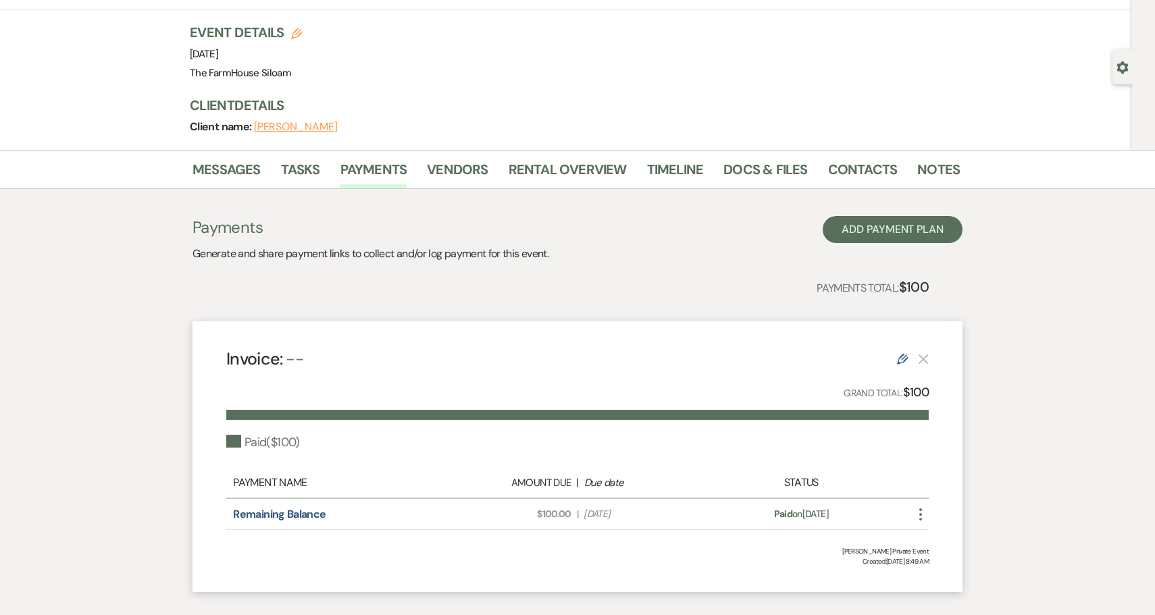
scroll to position [74, 0]
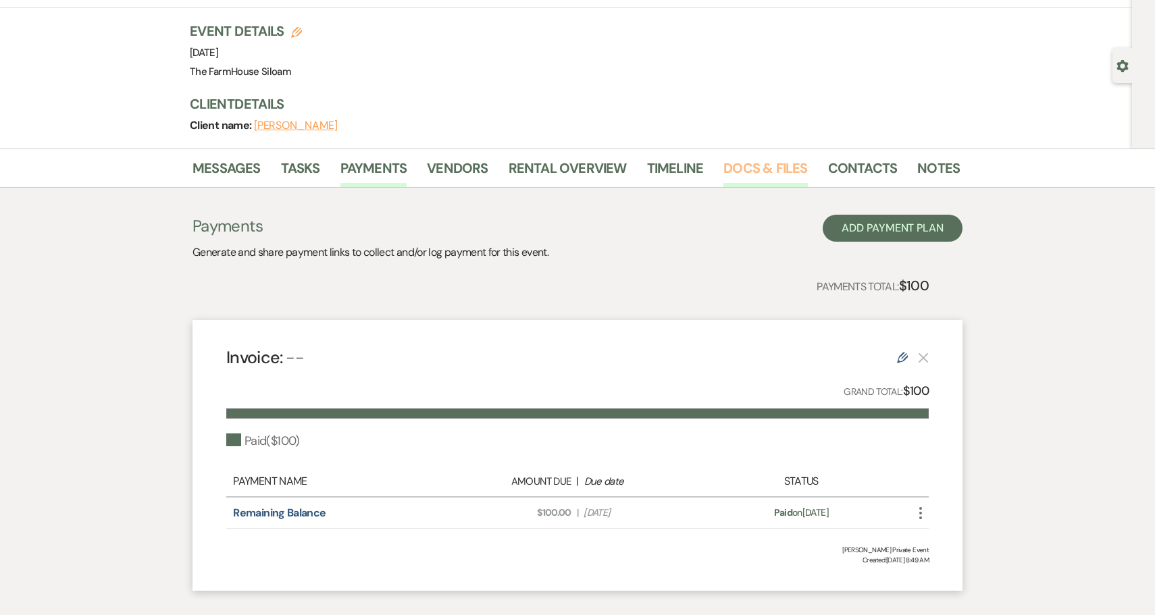
click at [761, 173] on link "Docs & Files" at bounding box center [765, 172] width 84 height 30
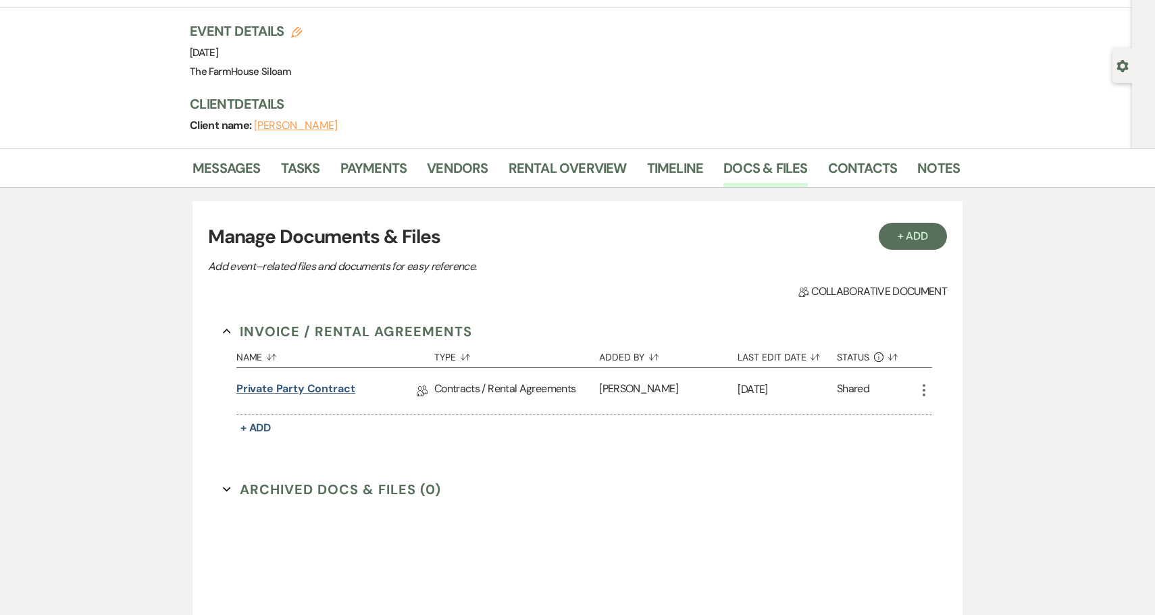
click at [309, 391] on link "Private Party Contract" at bounding box center [295, 391] width 119 height 21
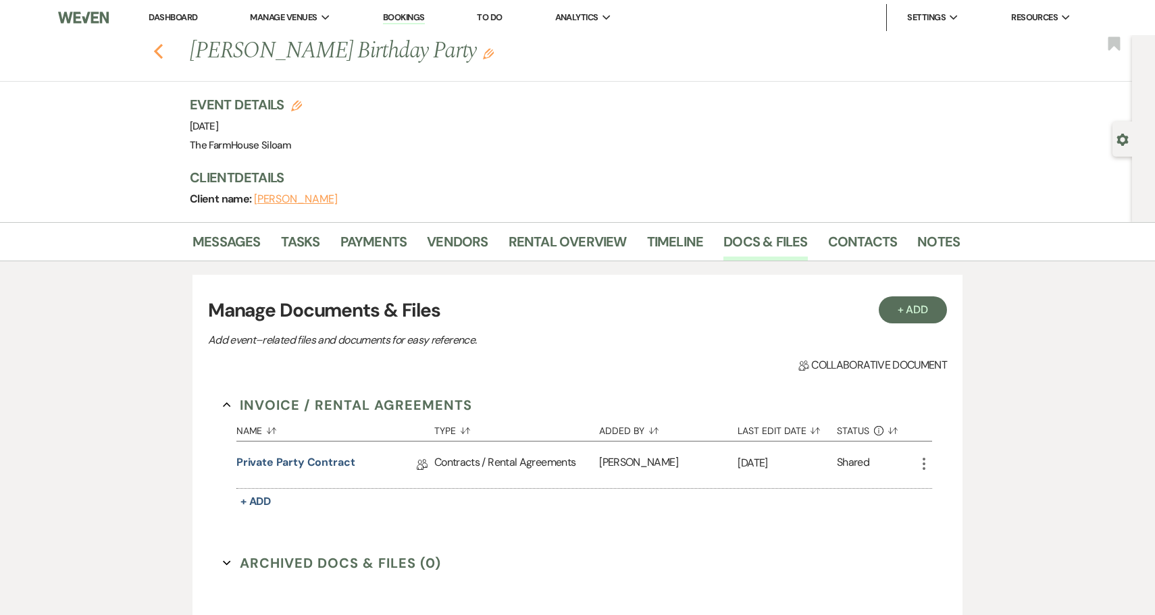
click at [163, 47] on icon "Previous" at bounding box center [158, 51] width 10 height 16
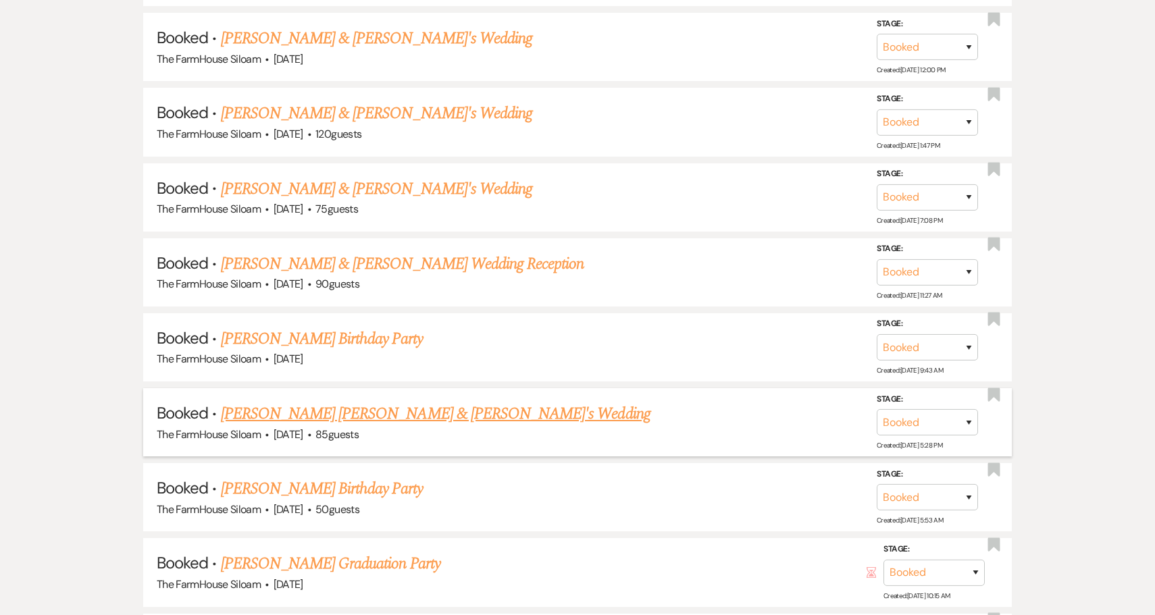
scroll to position [4290, 0]
click at [382, 475] on link "[PERSON_NAME] Birthday Party" at bounding box center [322, 487] width 202 height 24
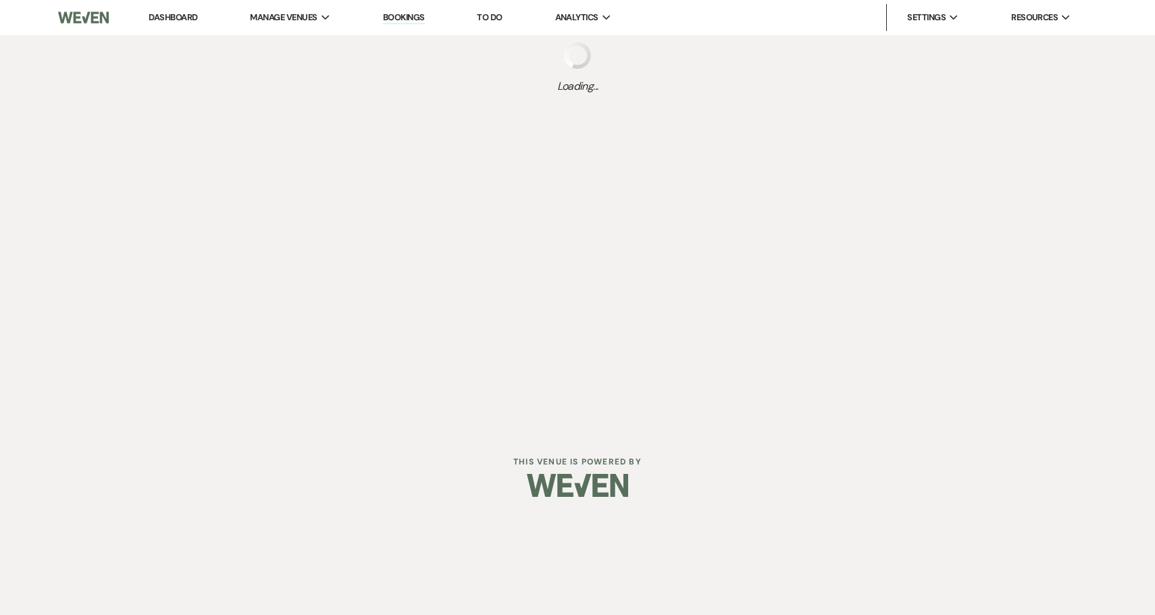
select select "5"
select select "4"
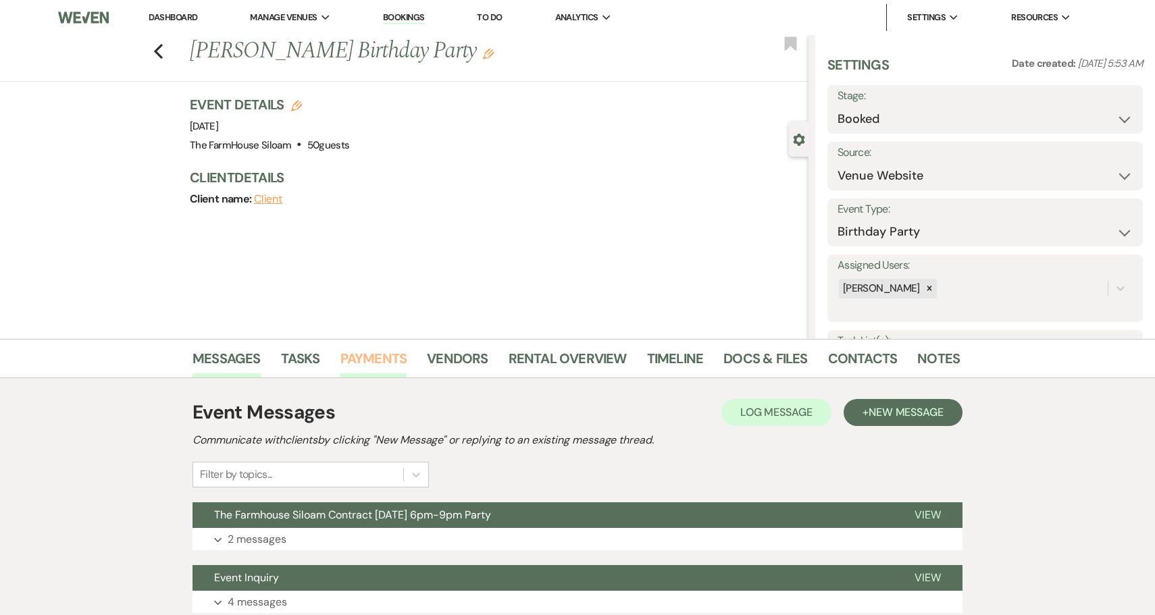
click at [391, 363] on link "Payments" at bounding box center [373, 363] width 67 height 30
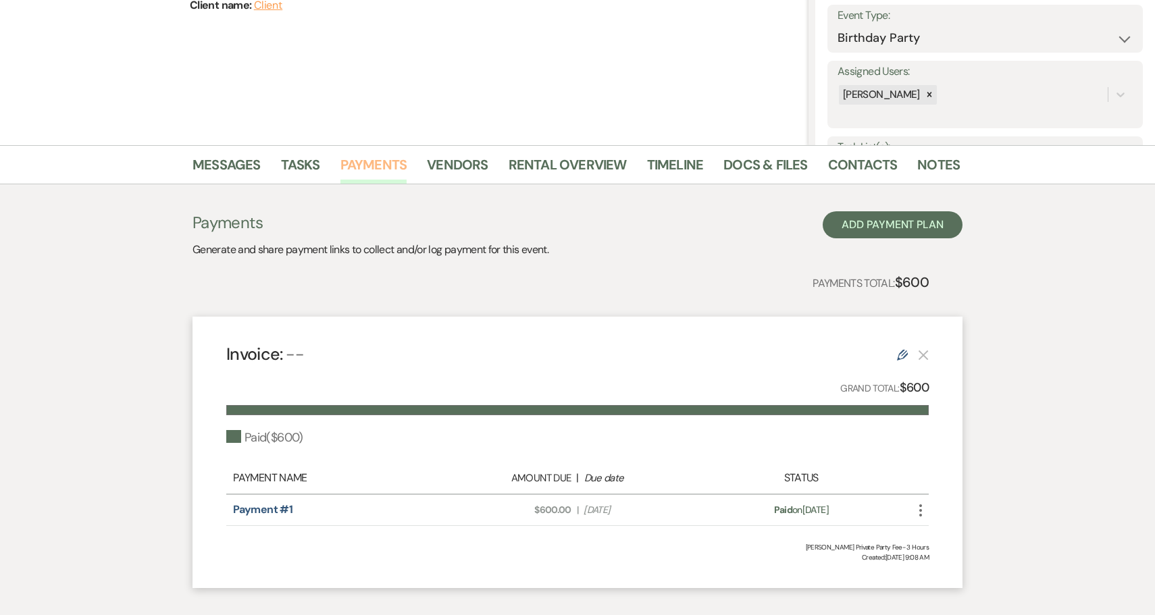
scroll to position [196, 0]
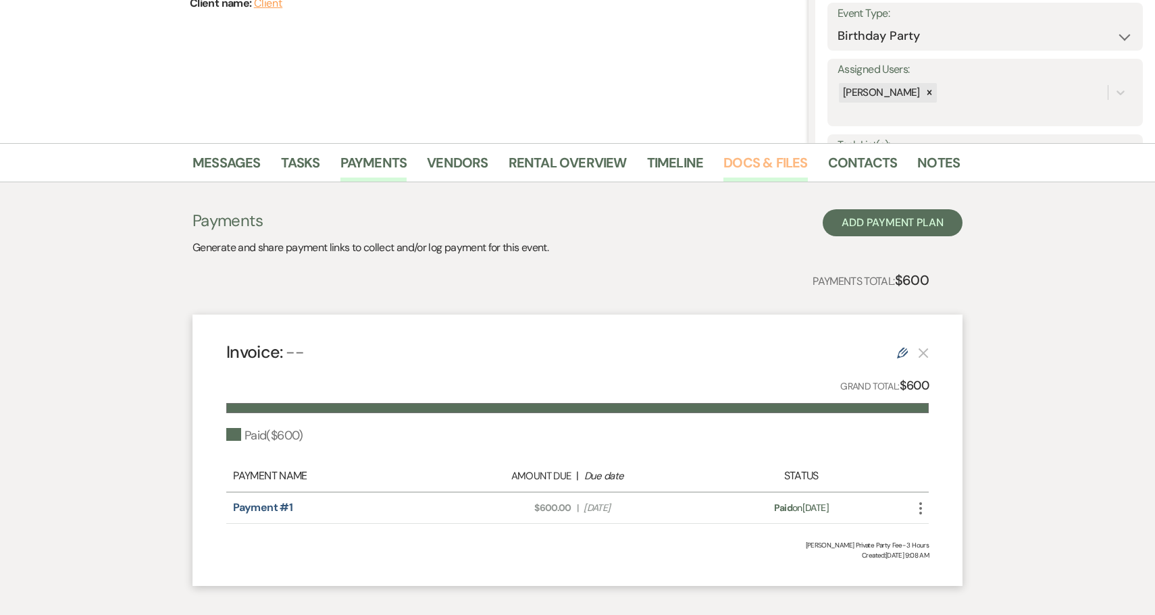
click at [753, 165] on link "Docs & Files" at bounding box center [765, 167] width 84 height 30
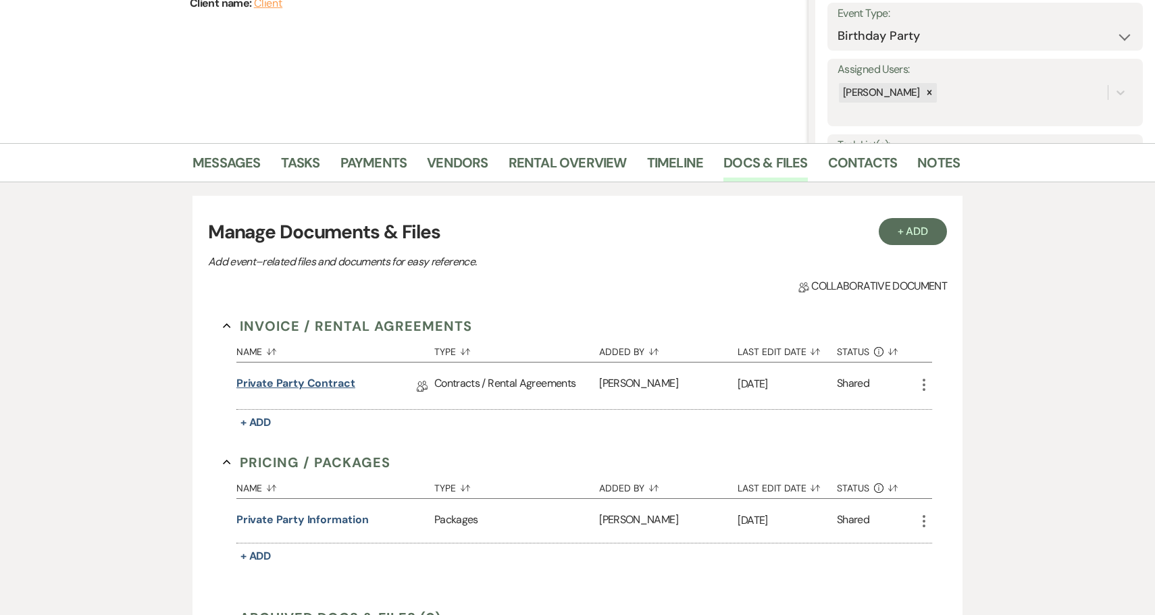
click at [326, 380] on link "Private Party Contract" at bounding box center [295, 386] width 119 height 21
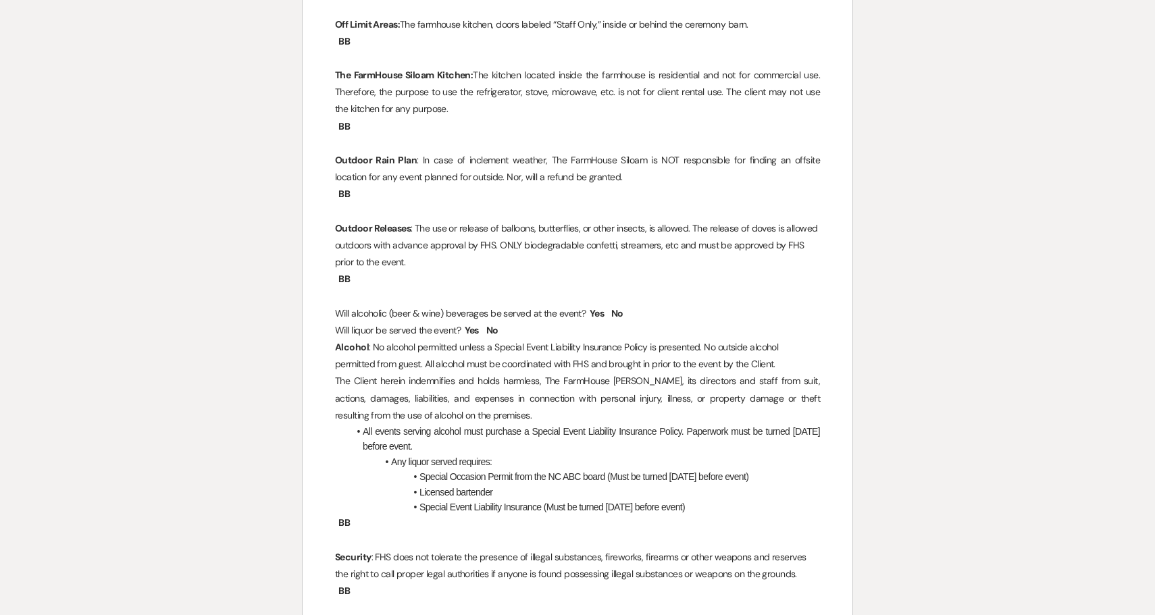
scroll to position [691, 0]
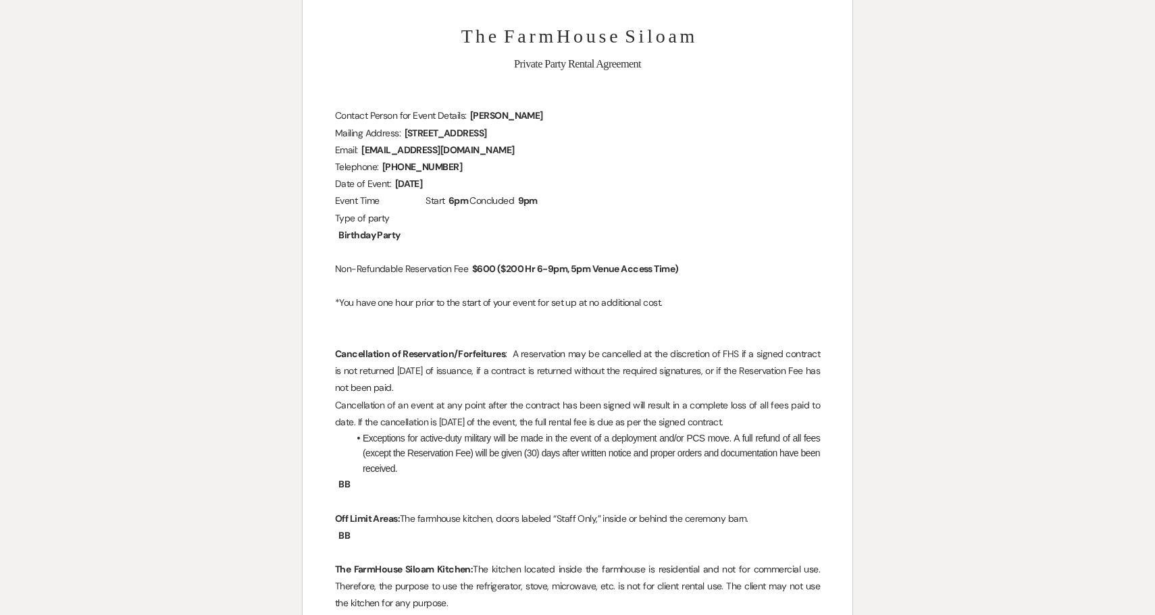
select select "5"
select select "4"
